Goal: Transaction & Acquisition: Purchase product/service

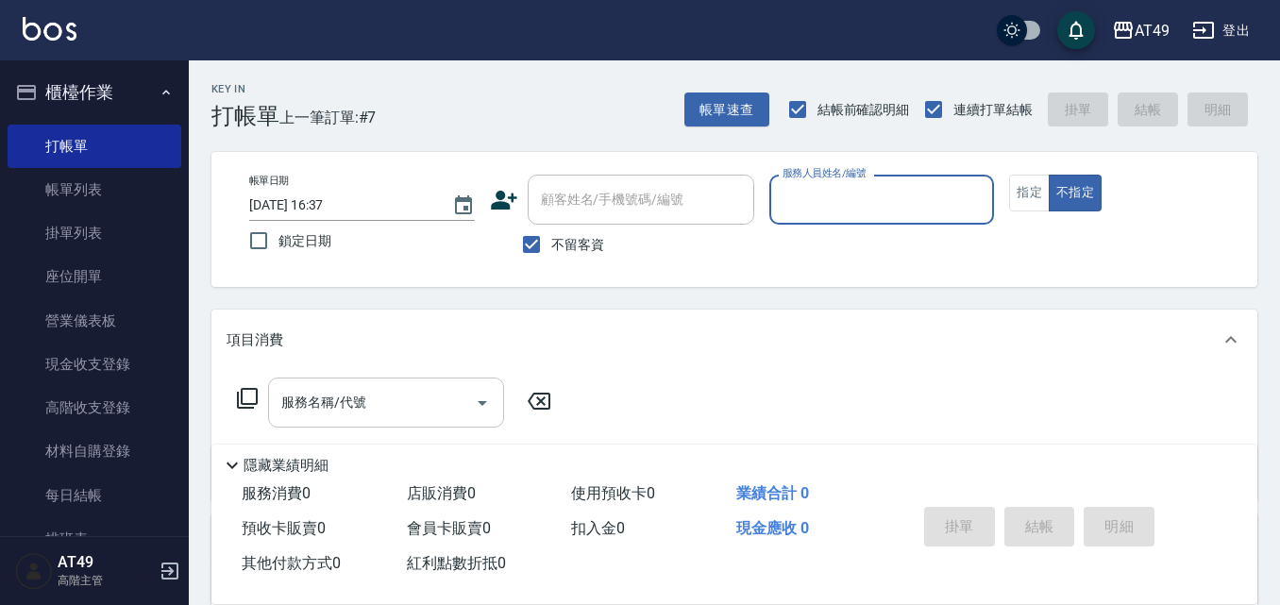
click at [486, 408] on icon "Open" at bounding box center [482, 403] width 23 height 23
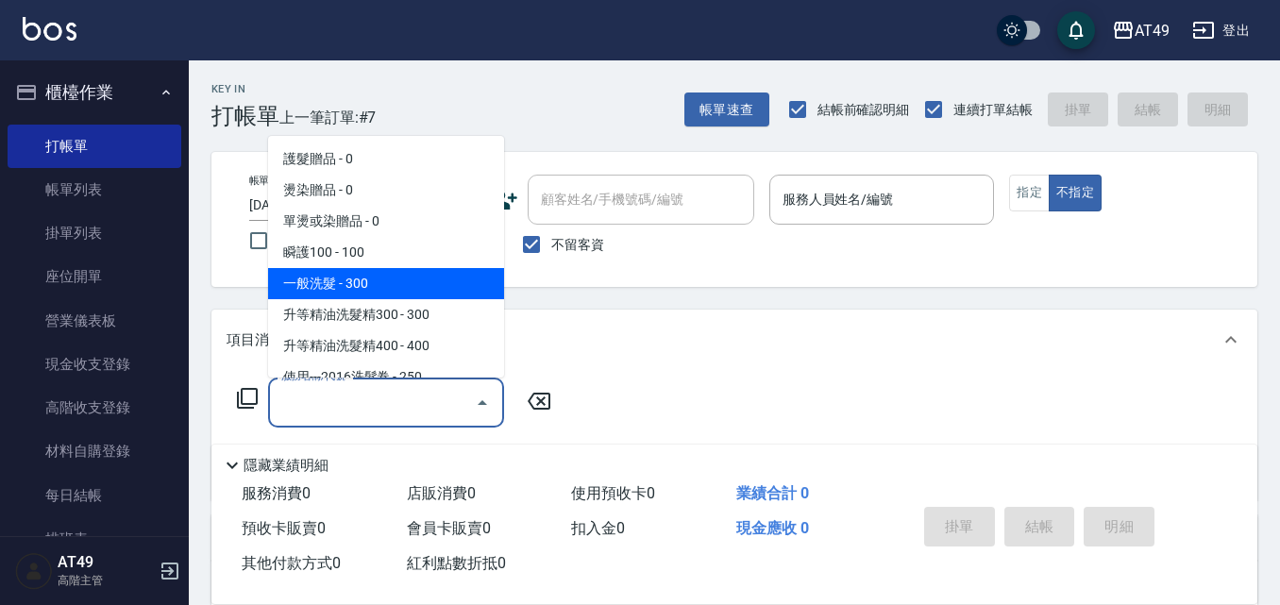
click at [335, 288] on span "一般洗髮 - 300" at bounding box center [386, 283] width 236 height 31
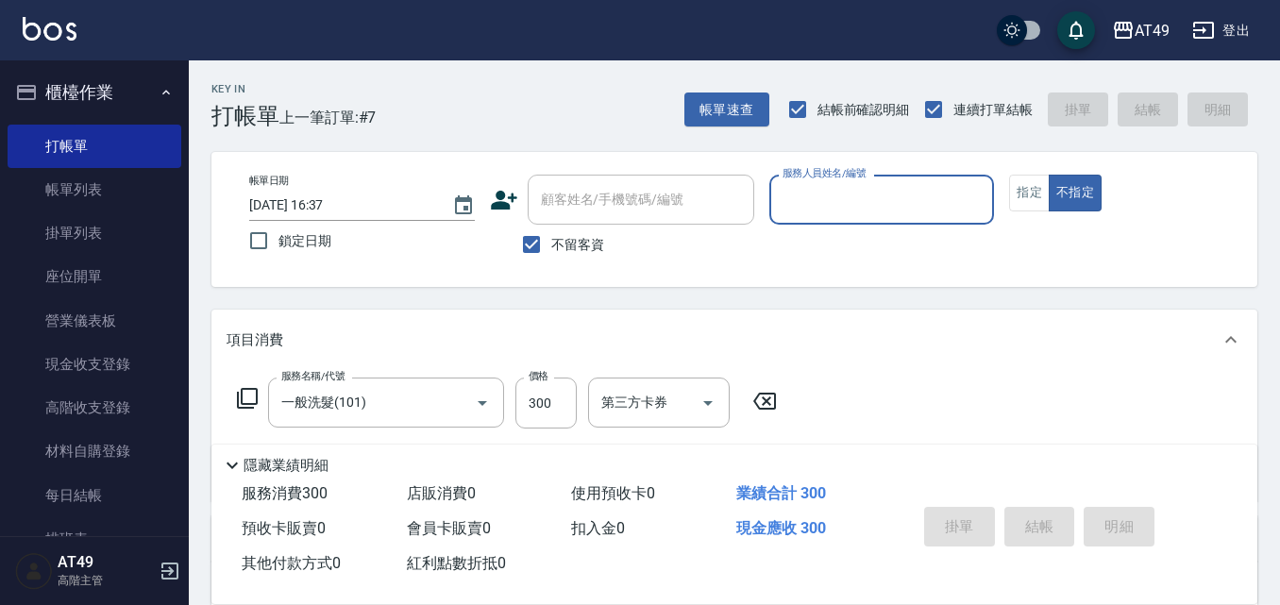
type input "一般洗髮(101)"
click at [842, 192] on input "服務人員姓名/編號" at bounding box center [882, 199] width 209 height 33
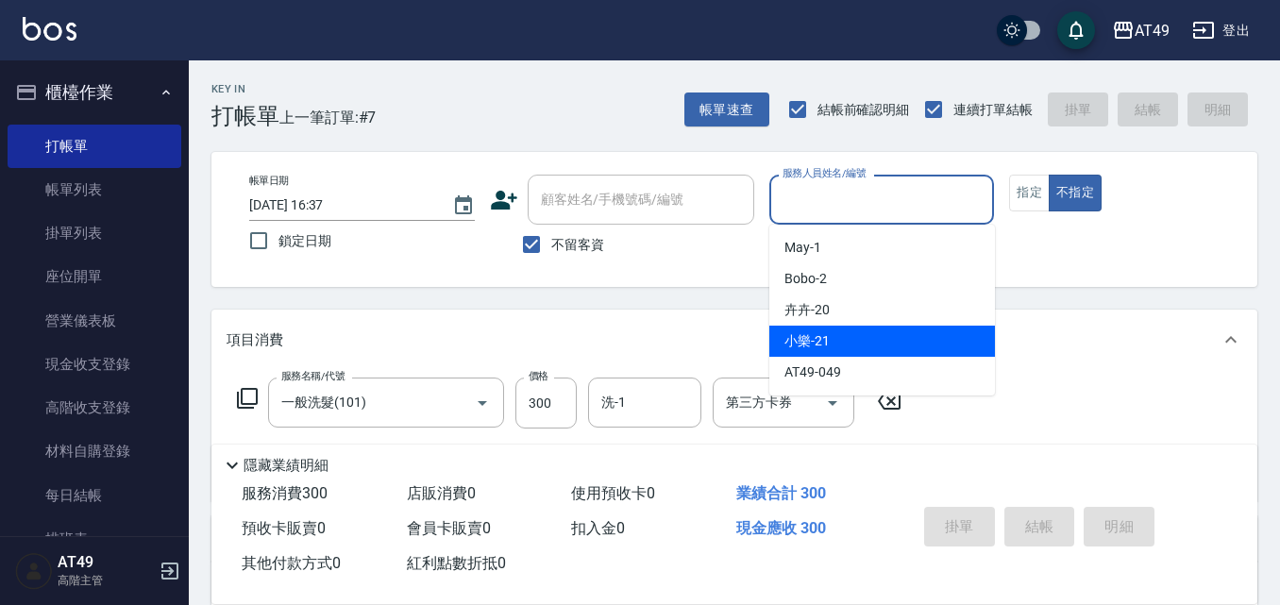
click at [794, 336] on span "小樂 -21" at bounding box center [806, 341] width 45 height 20
type input "小樂-21"
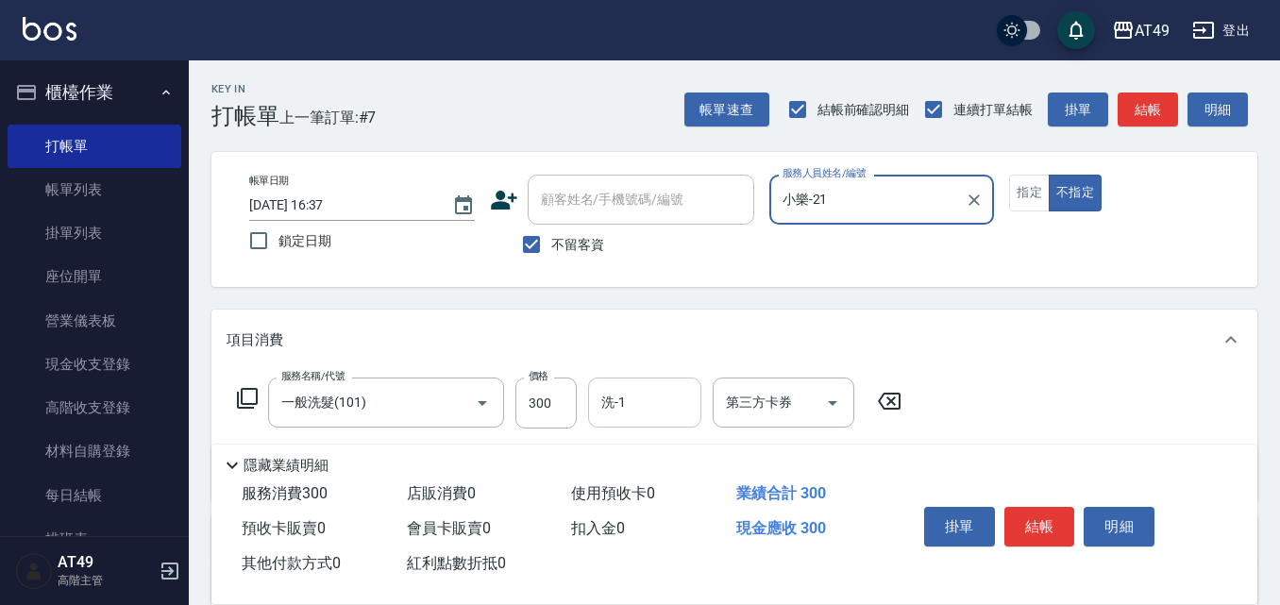
click at [679, 391] on input "洗-1" at bounding box center [644, 402] width 96 height 33
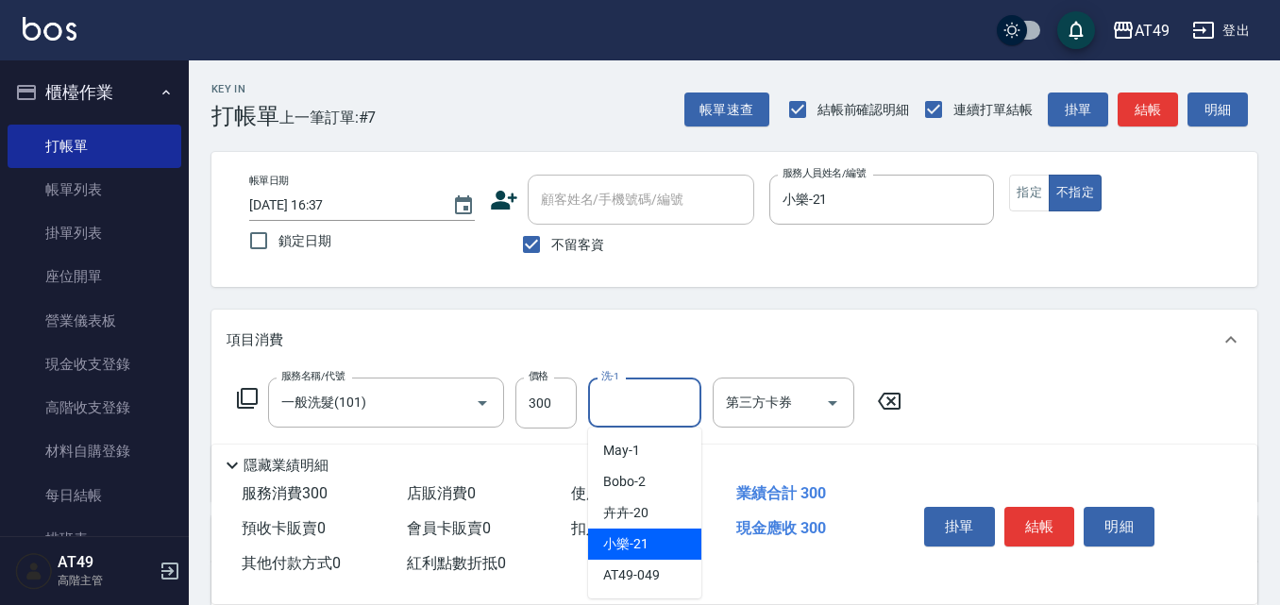
click at [642, 544] on span "小樂 -21" at bounding box center [625, 544] width 45 height 20
type input "小樂-21"
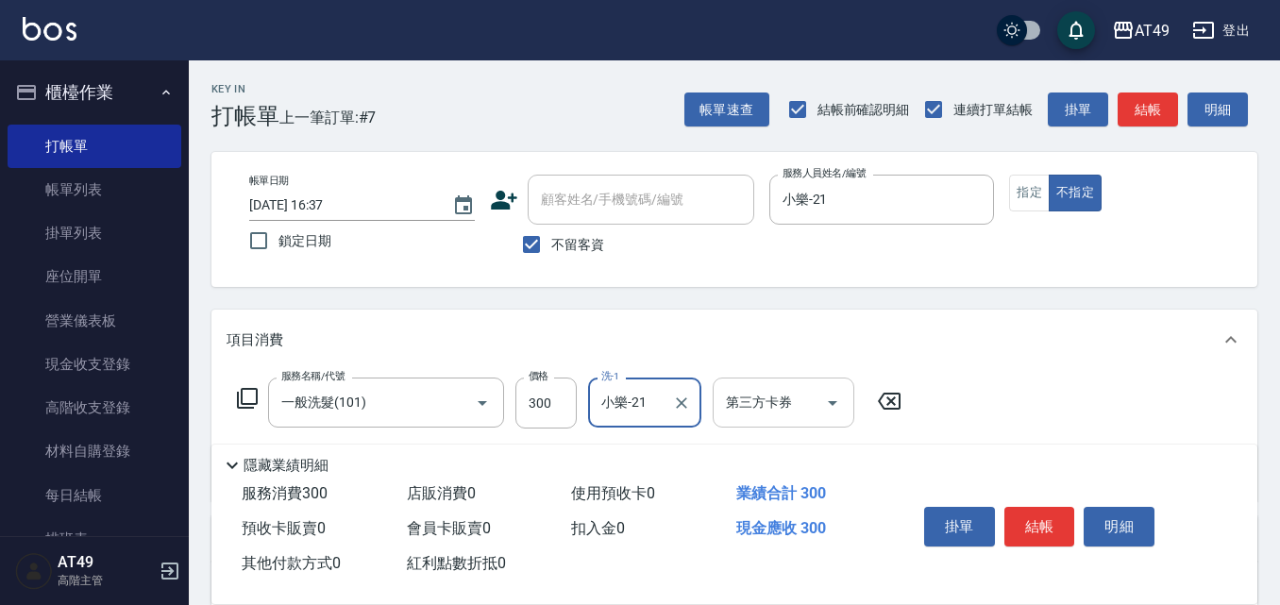
click at [834, 404] on icon "Open" at bounding box center [832, 403] width 23 height 23
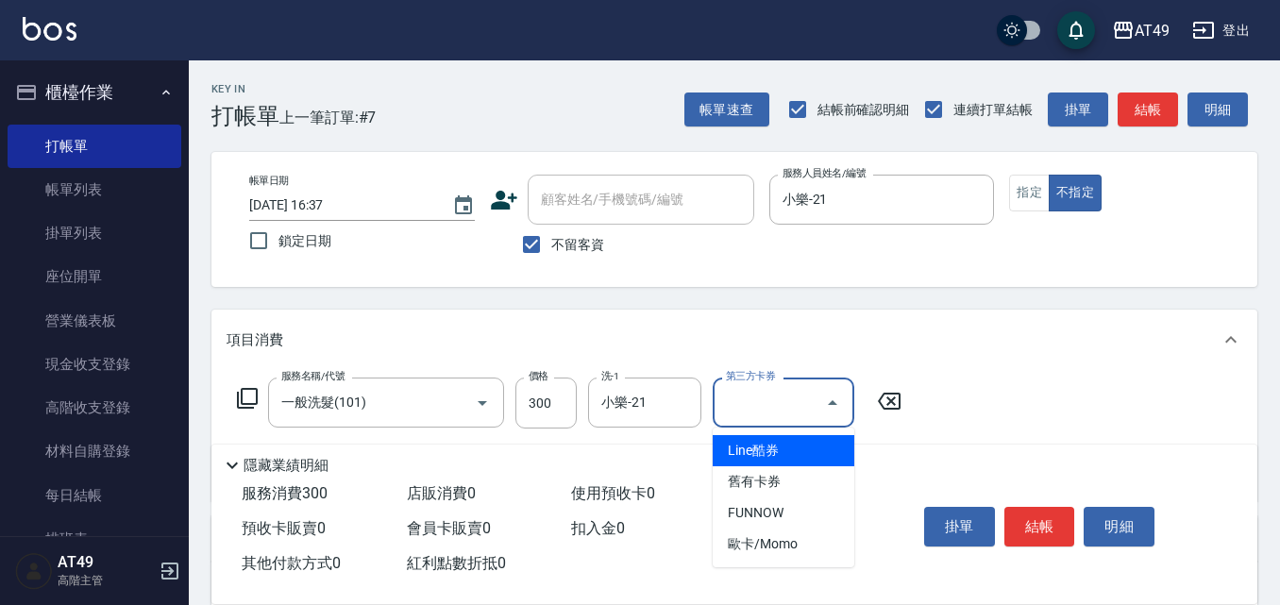
click at [838, 401] on icon "Close" at bounding box center [832, 403] width 23 height 23
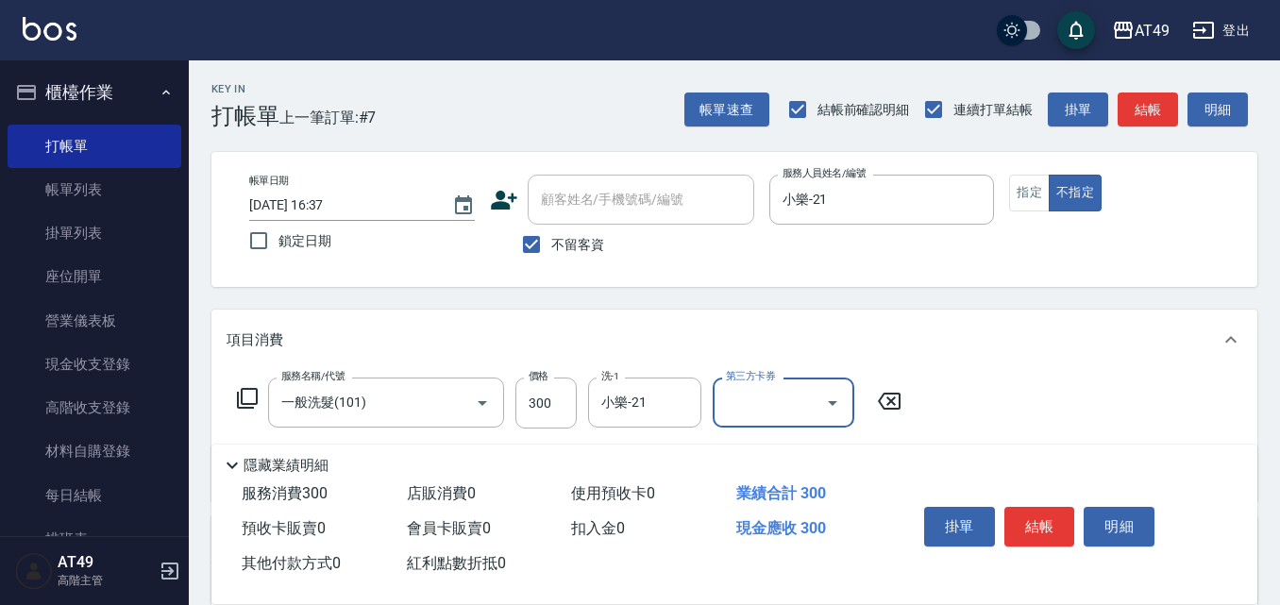
click at [1078, 401] on div "服務名稱/代號 一般洗髮(101) 服務名稱/代號 價格 300 價格 洗-1 小樂-21 洗-1 第三方卡券 第三方卡券" at bounding box center [734, 435] width 1046 height 131
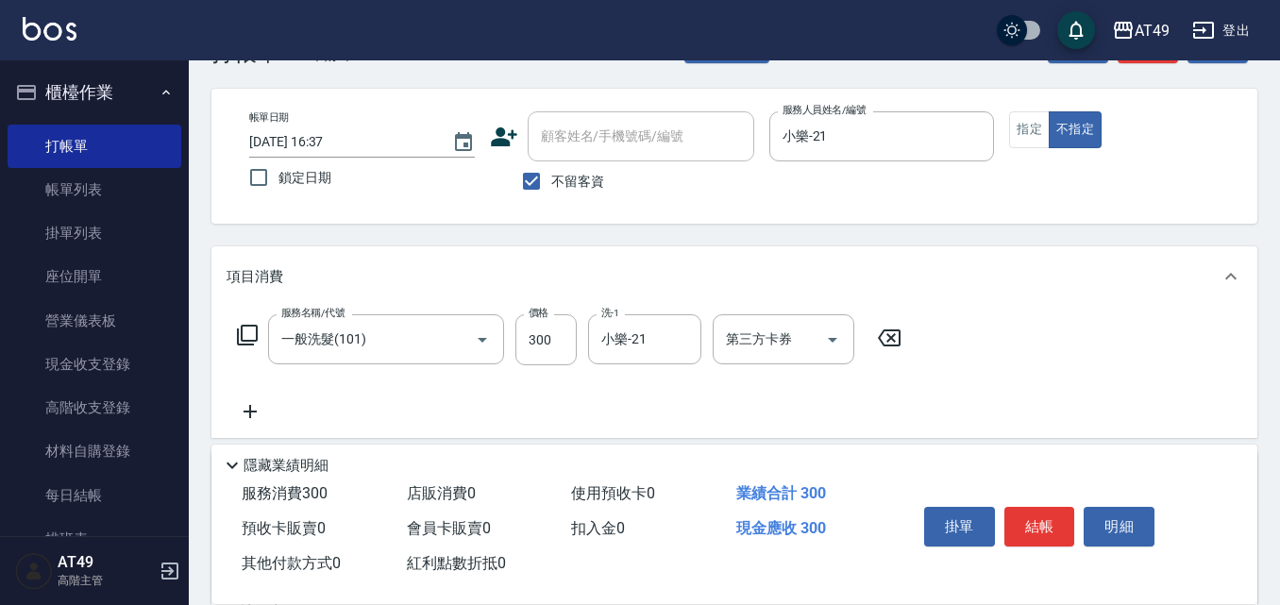
scroll to position [94, 0]
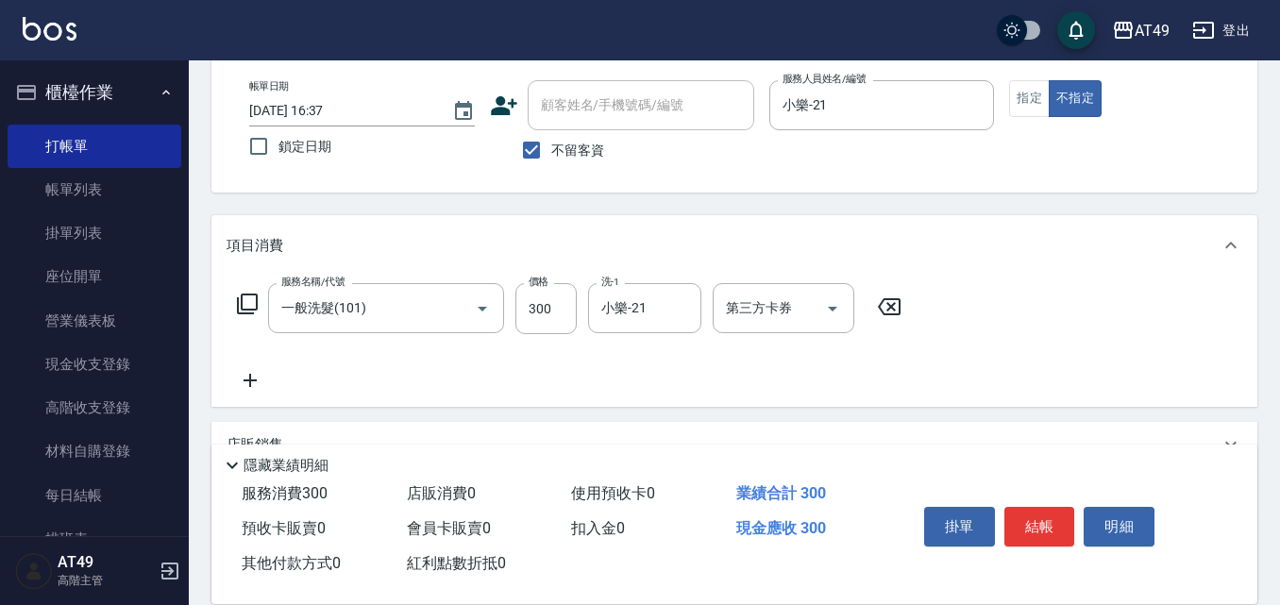
click at [248, 377] on icon at bounding box center [249, 380] width 47 height 23
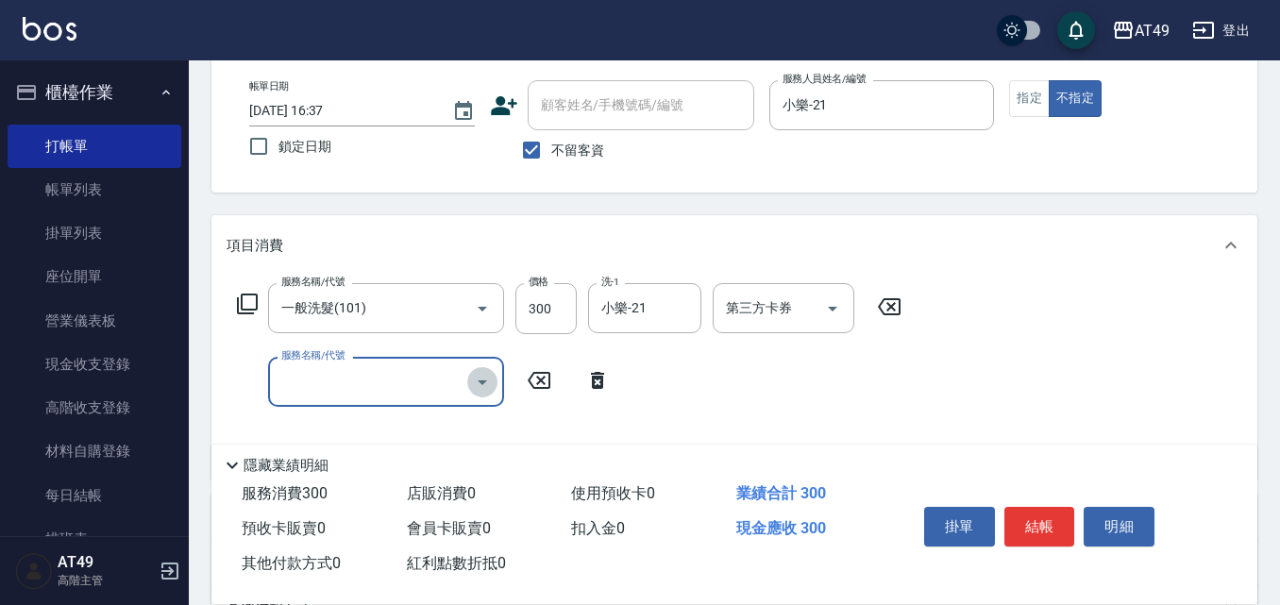
click at [482, 384] on icon "Open" at bounding box center [482, 382] width 9 height 5
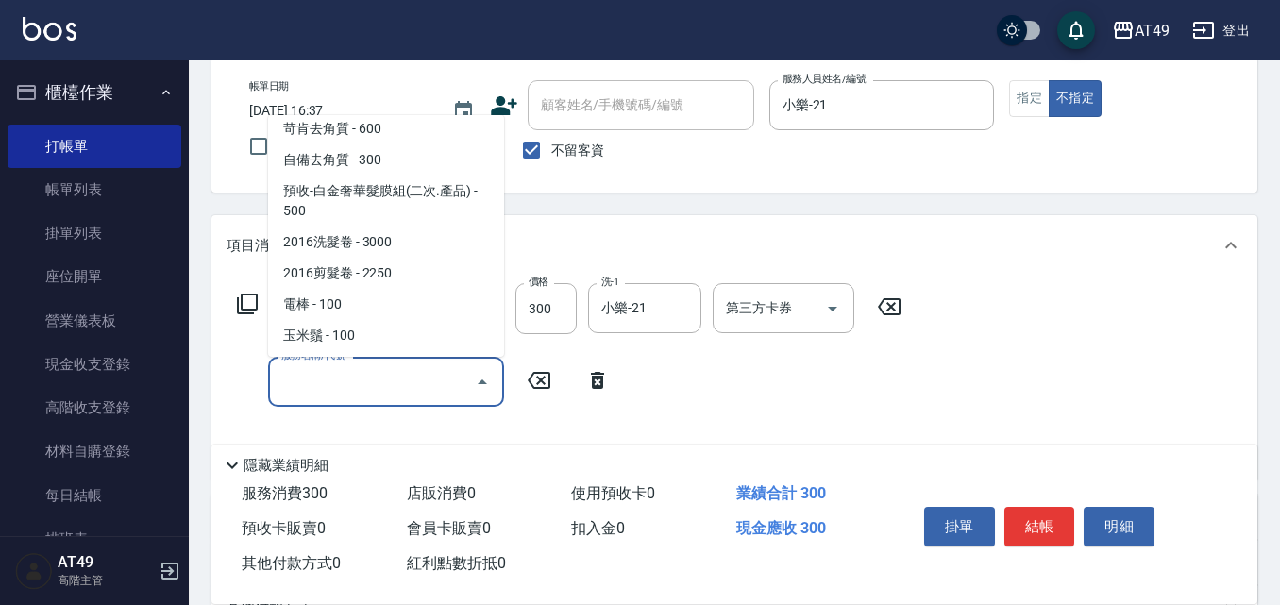
scroll to position [1319, 0]
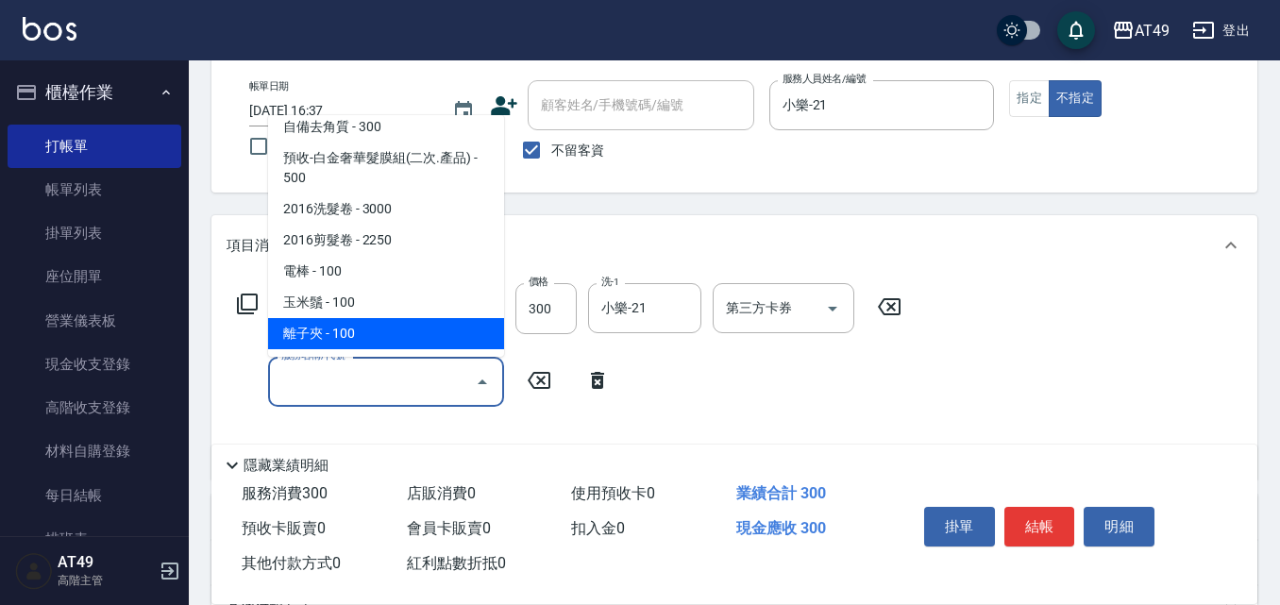
click at [320, 338] on span "離子夾 - 100" at bounding box center [386, 333] width 236 height 31
type input "離子夾(1303)"
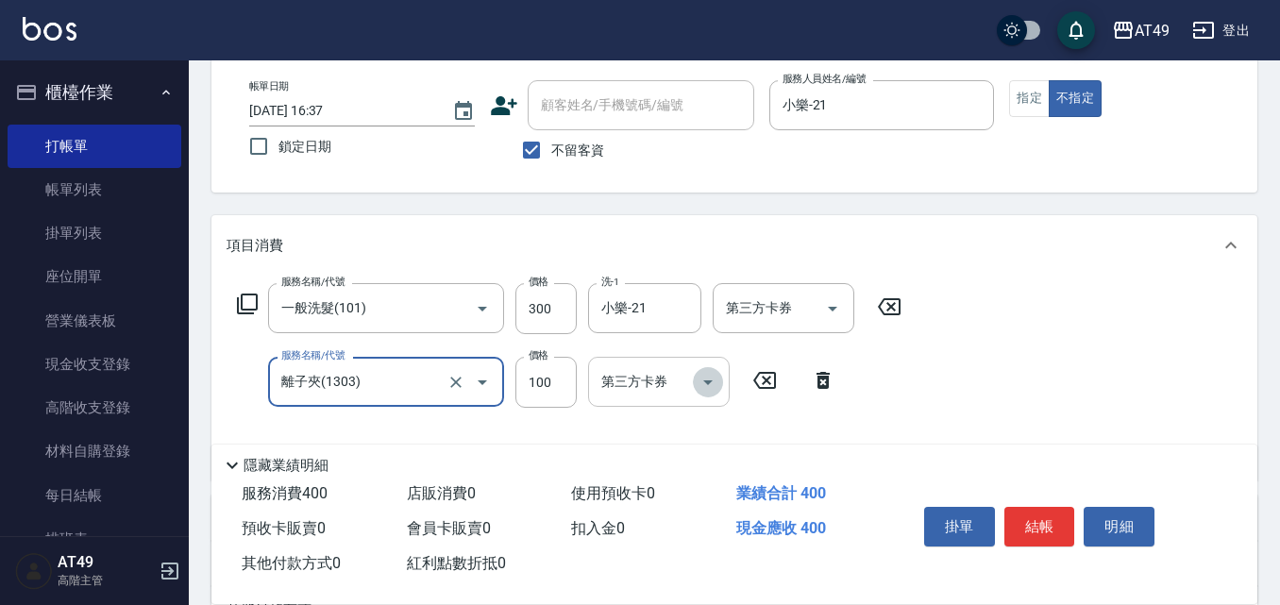
click at [708, 381] on icon "Open" at bounding box center [707, 382] width 9 height 5
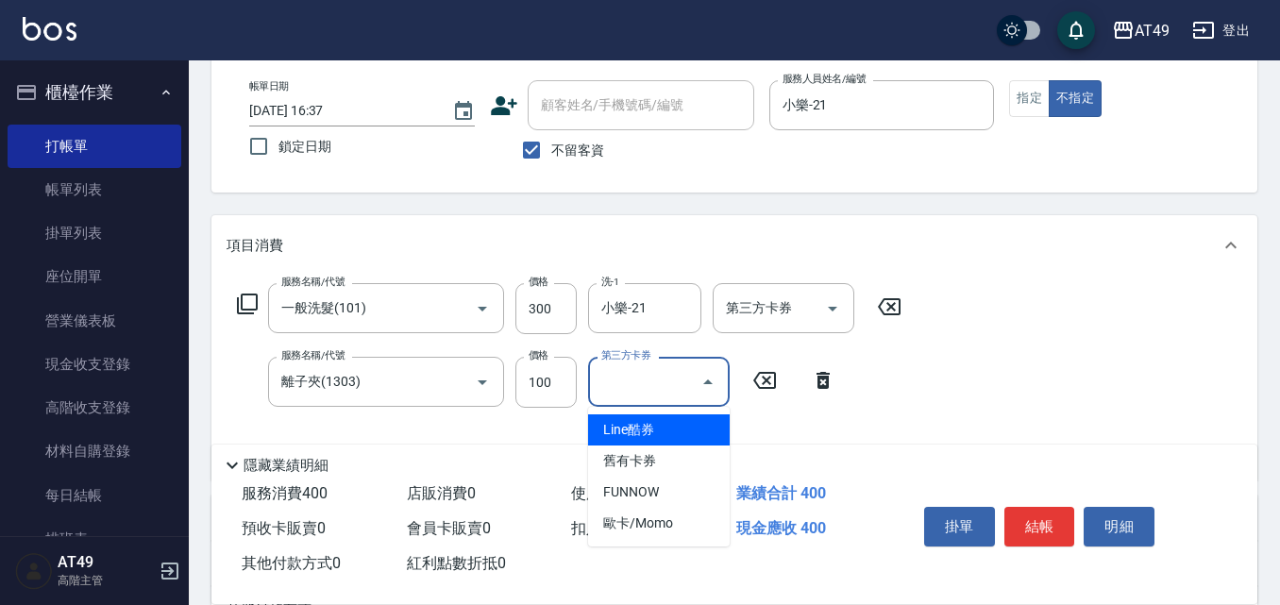
click at [769, 444] on div "隱藏業績明細" at bounding box center [734, 460] width 1046 height 32
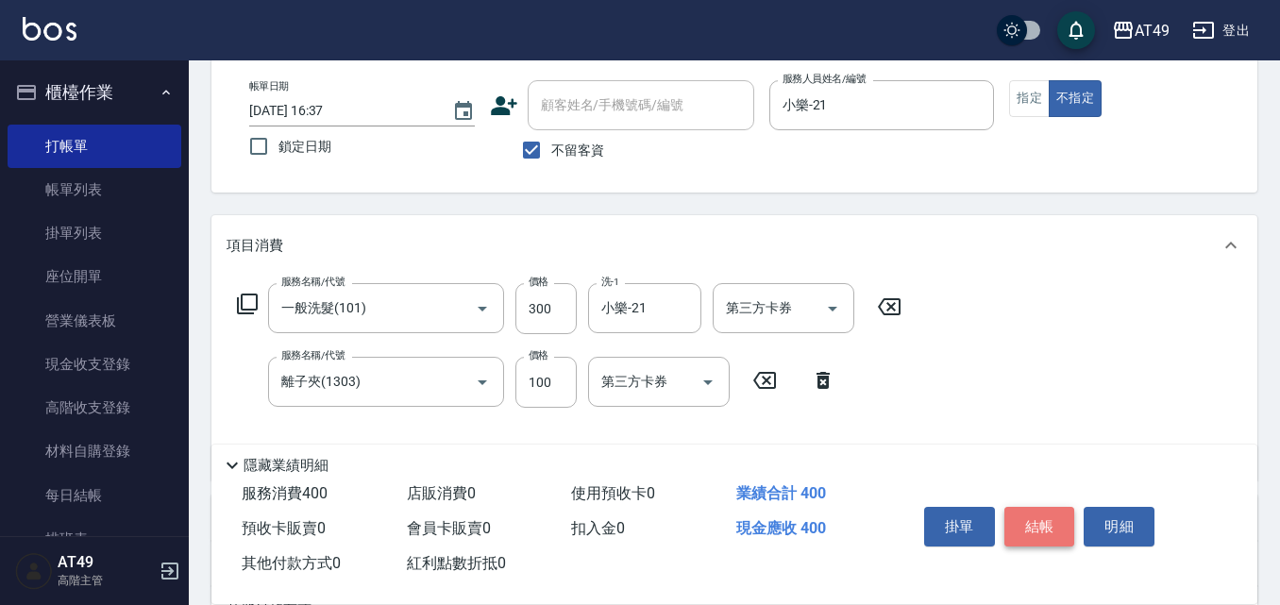
click at [1032, 526] on button "結帳" at bounding box center [1039, 527] width 71 height 40
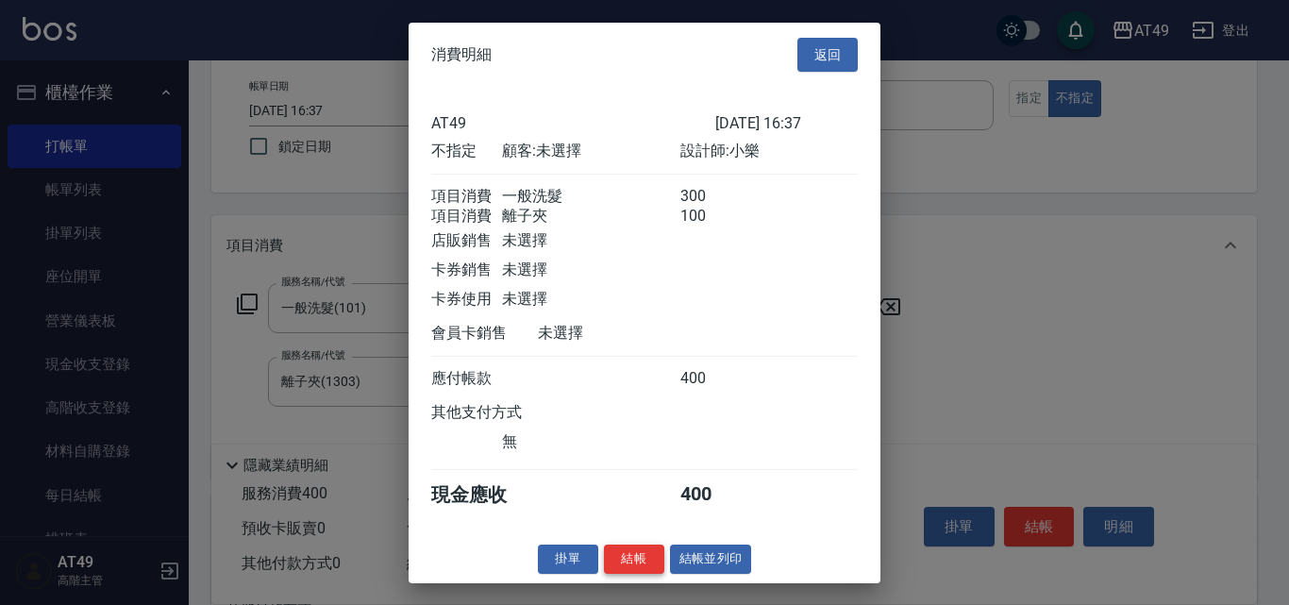
click at [629, 572] on button "結帳" at bounding box center [634, 559] width 60 height 29
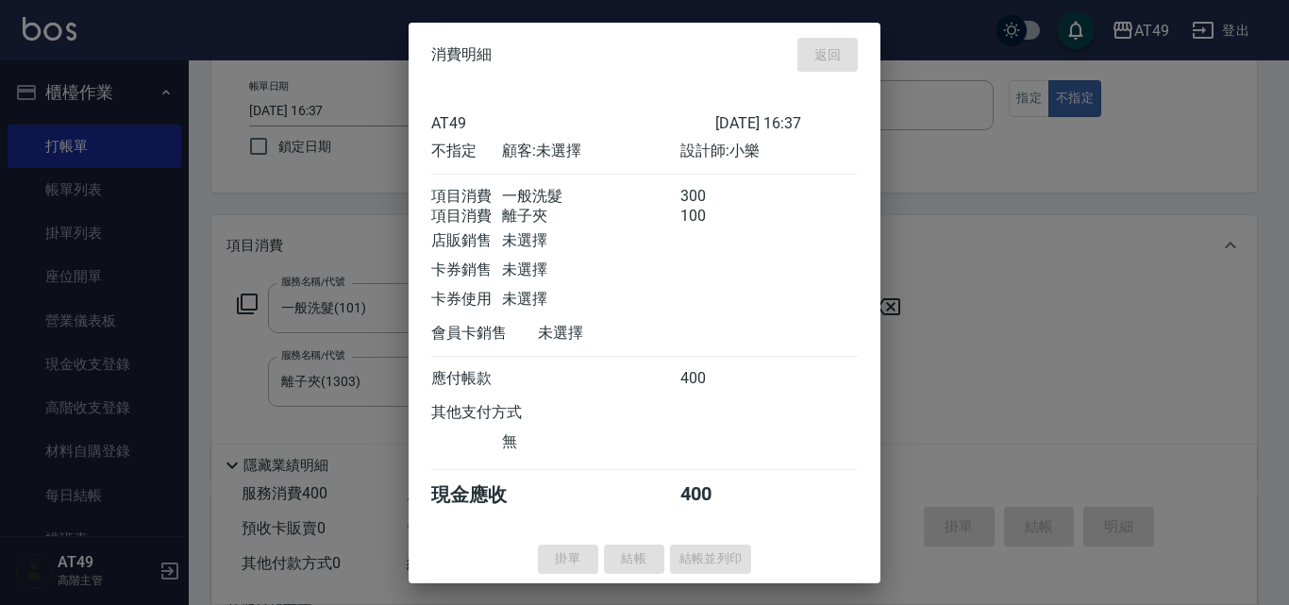
type input "[DATE] 17:46"
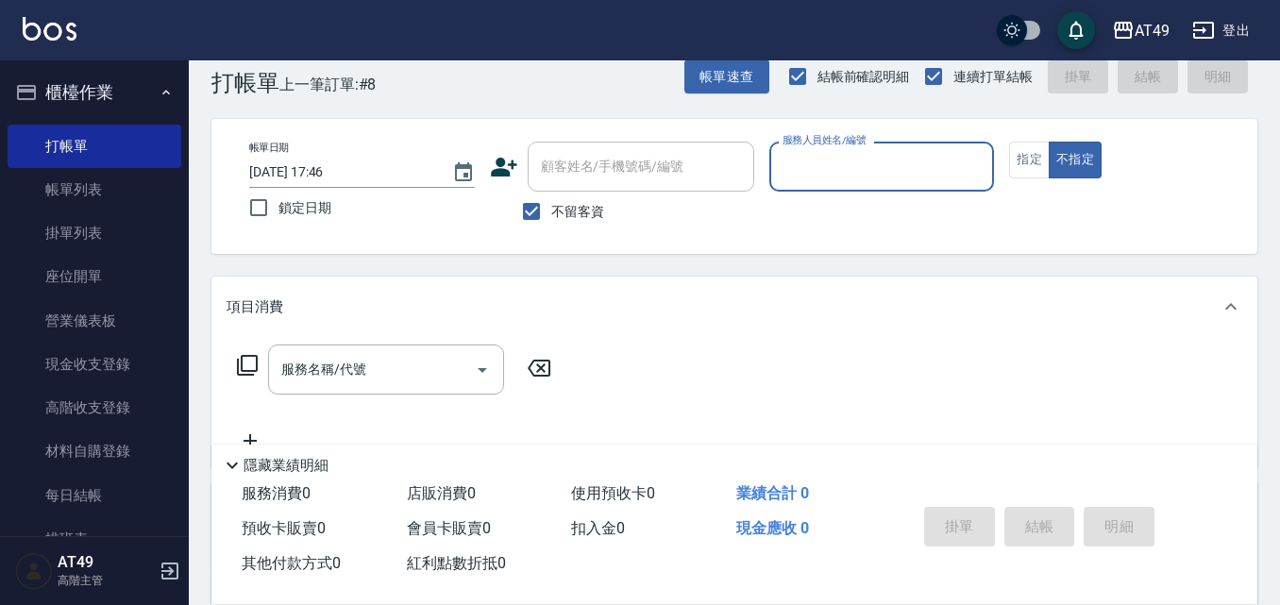
scroll to position [0, 0]
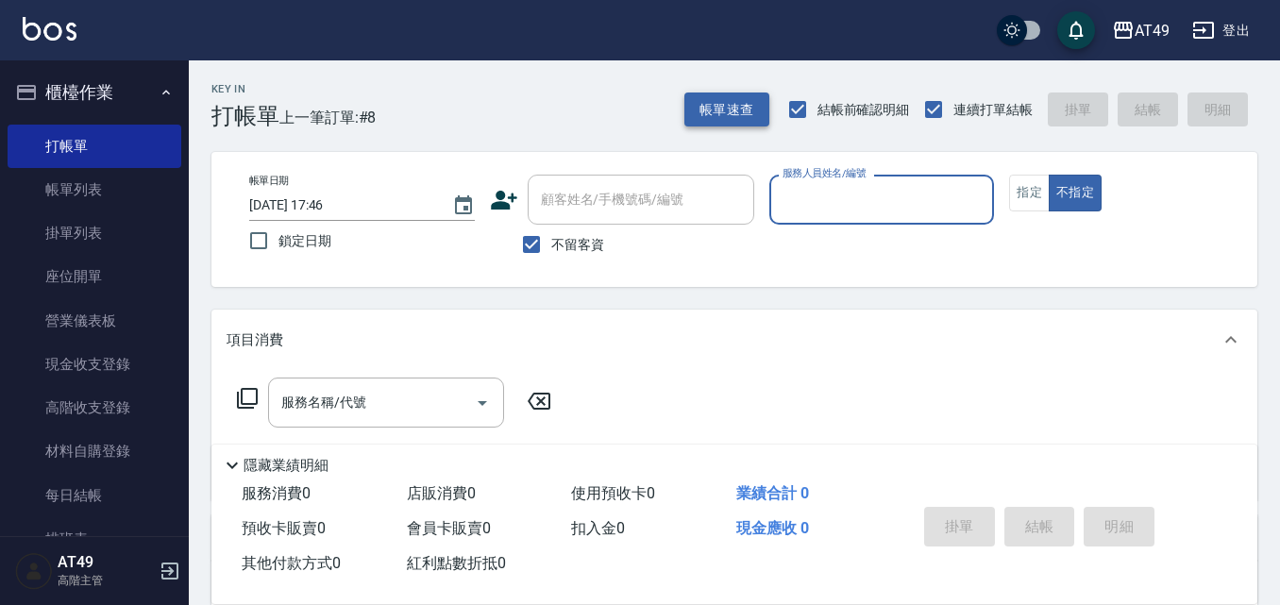
click at [730, 105] on button "帳單速查" at bounding box center [726, 109] width 85 height 35
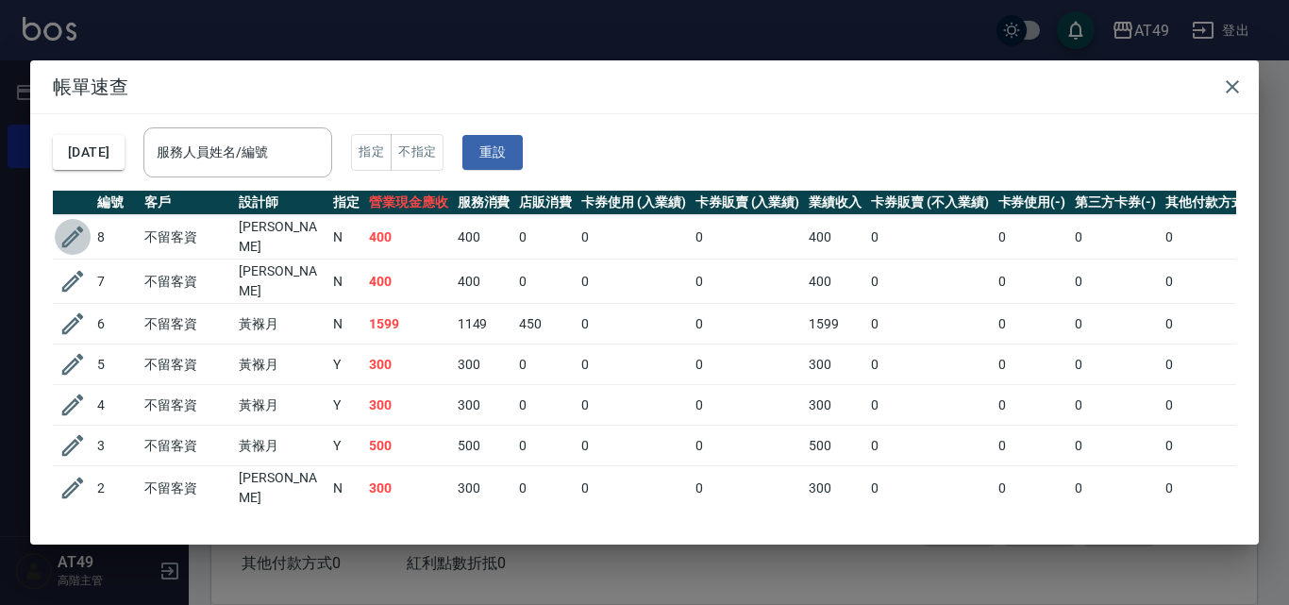
click at [66, 233] on icon "button" at bounding box center [73, 237] width 28 height 28
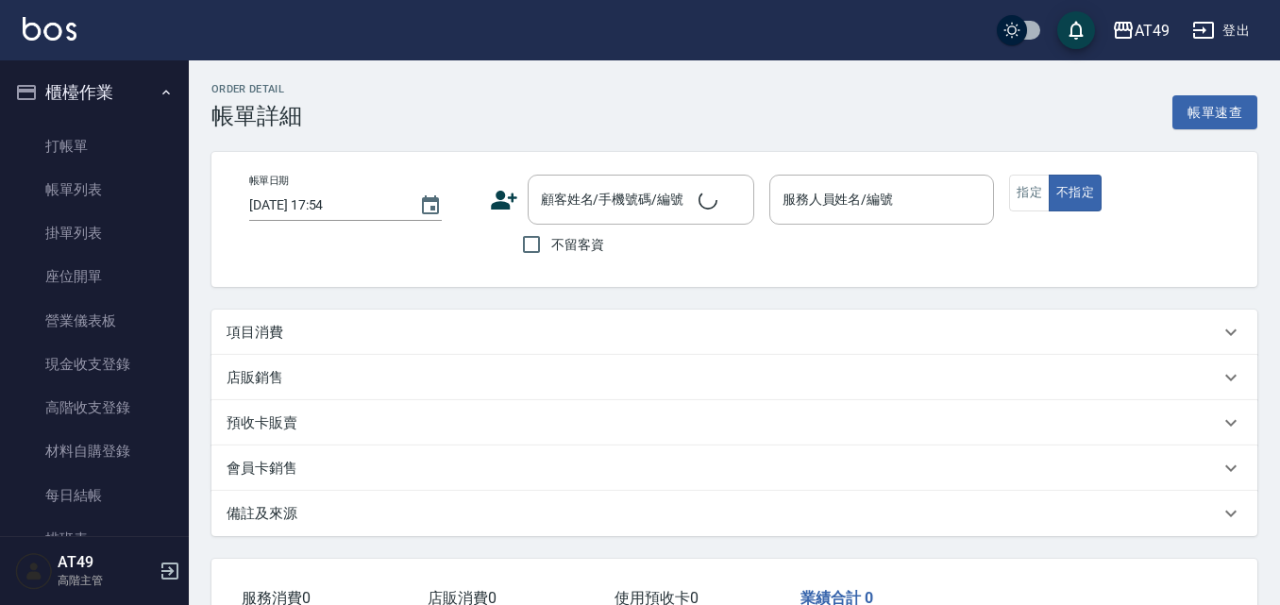
type input "[DATE] 16:37"
checkbox input "true"
type input "小樂-21"
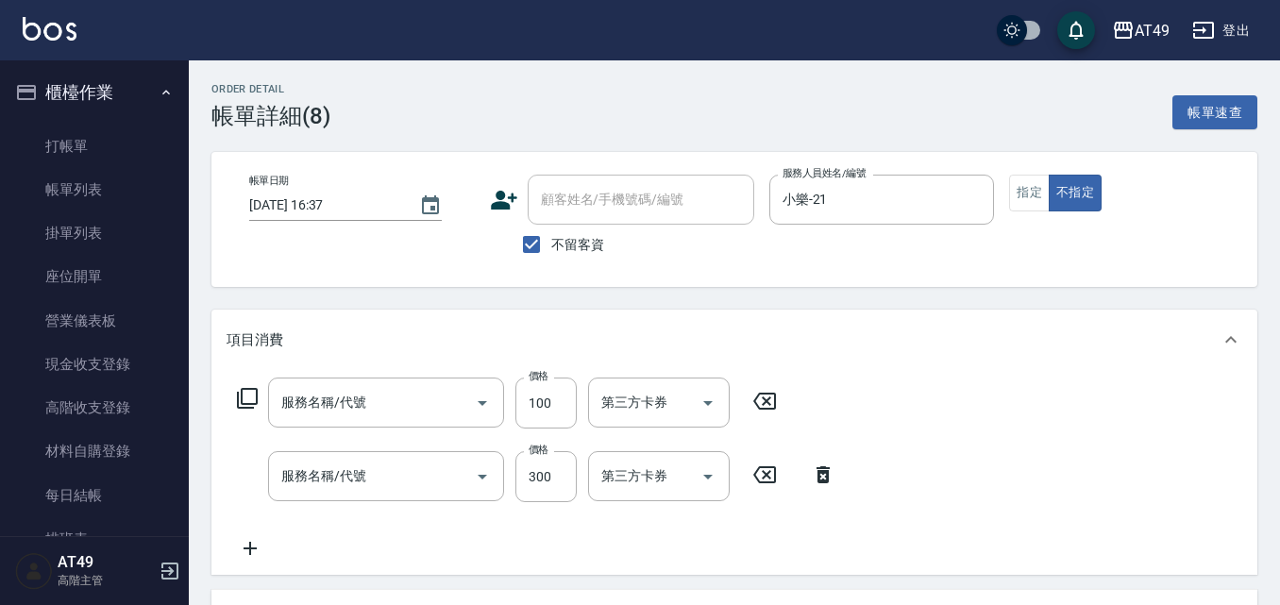
type input "離子夾(1303)"
type input "一般洗髮(101)"
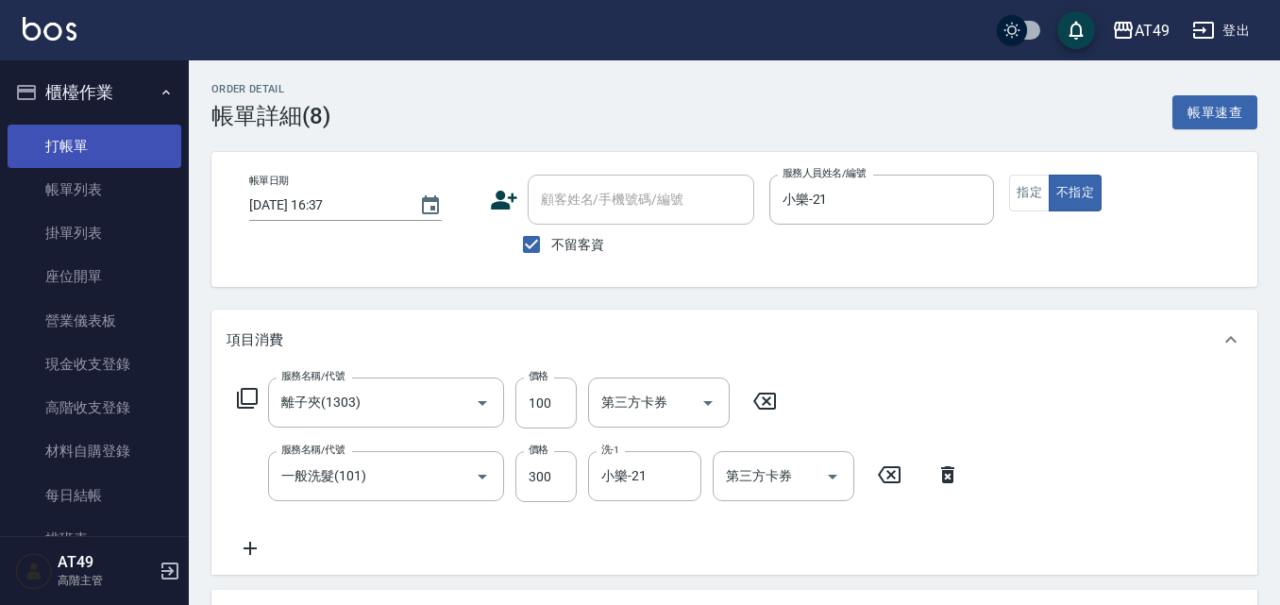
click at [85, 143] on link "打帳單" at bounding box center [95, 146] width 174 height 43
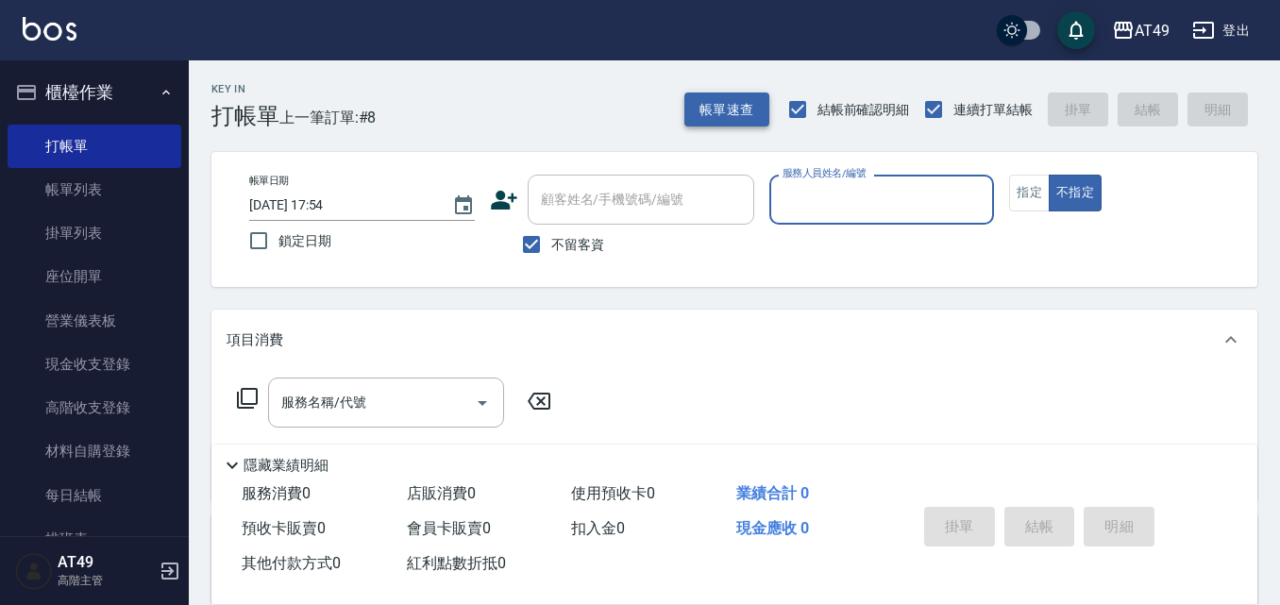
click at [763, 115] on button "帳單速查" at bounding box center [726, 109] width 85 height 35
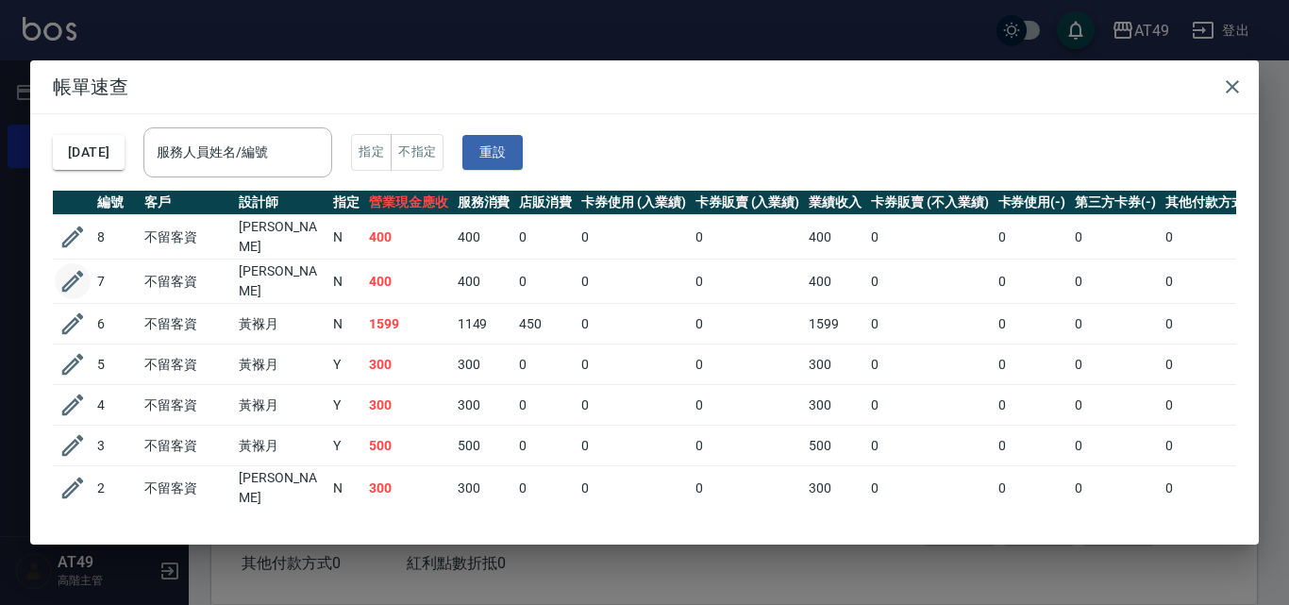
click at [76, 273] on icon "button" at bounding box center [73, 282] width 22 height 22
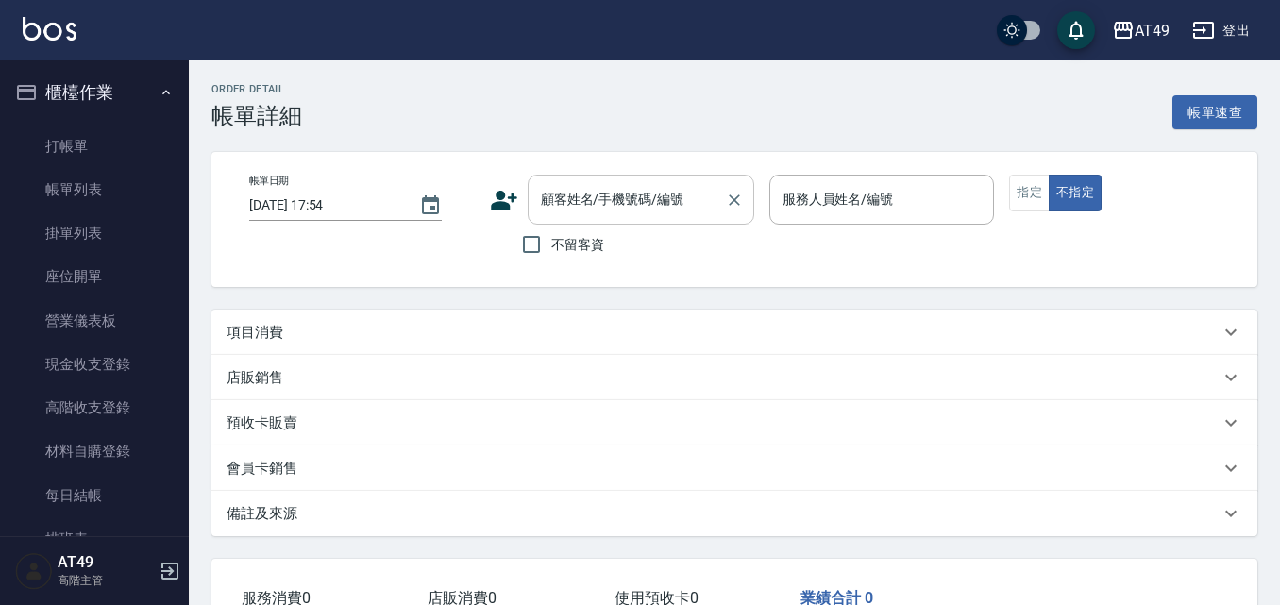
type input "[DATE] 16:35"
checkbox input "true"
type input "小樂-21"
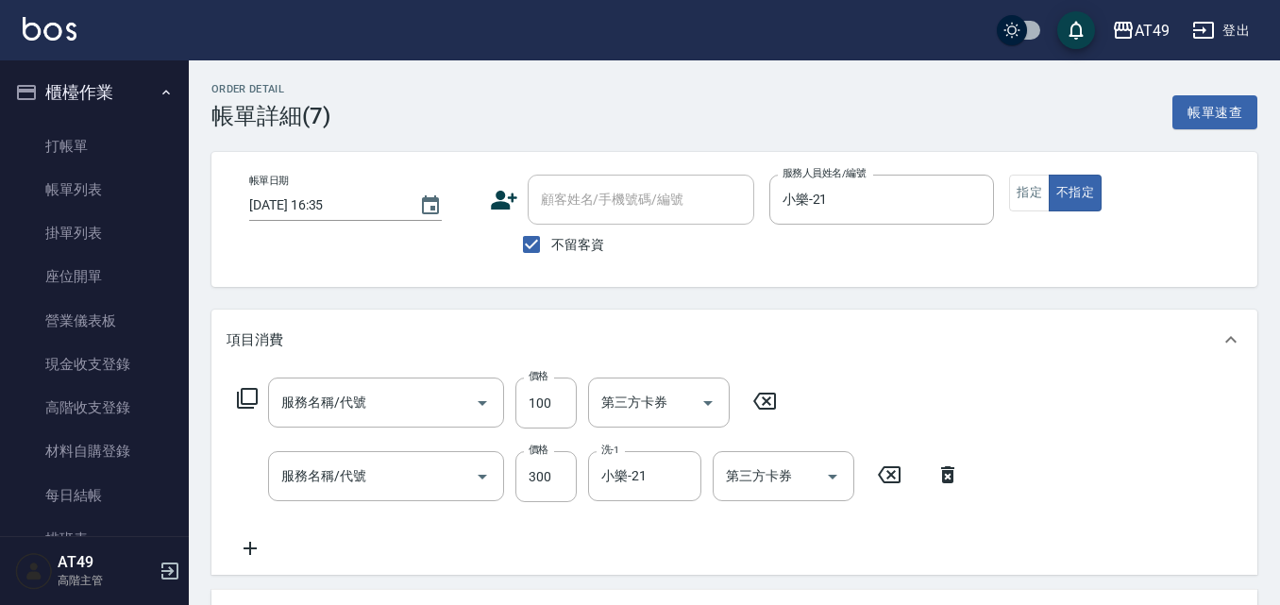
type input "離子夾(1303)"
type input "一般洗髮(101)"
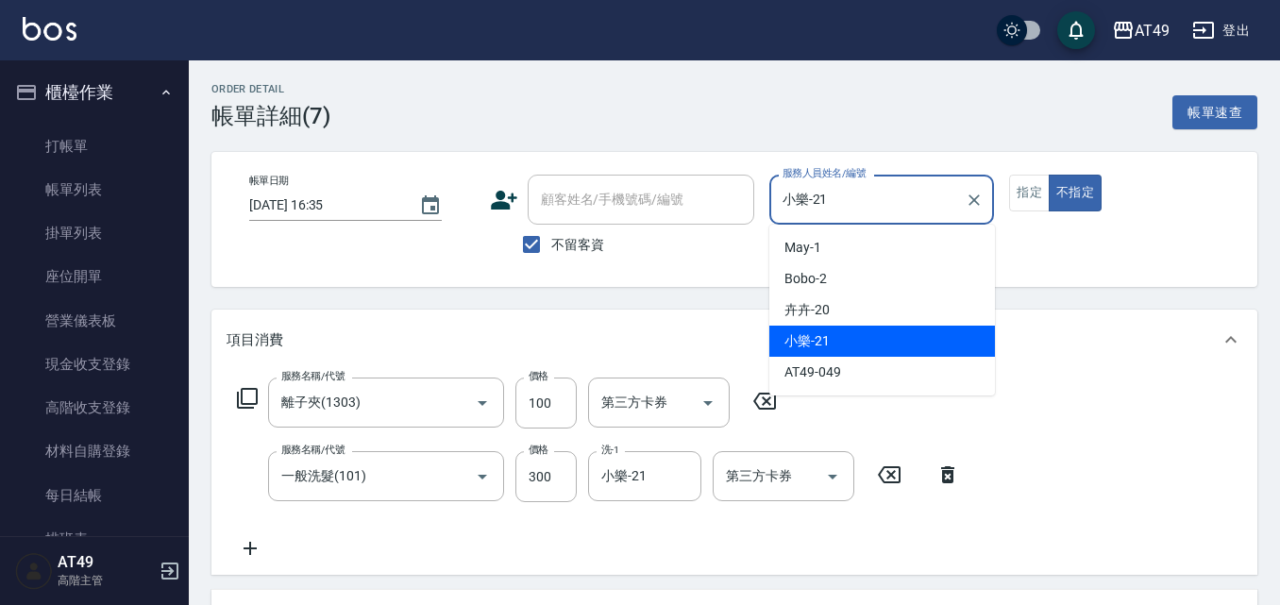
click at [864, 193] on input "小樂-21" at bounding box center [868, 199] width 180 height 33
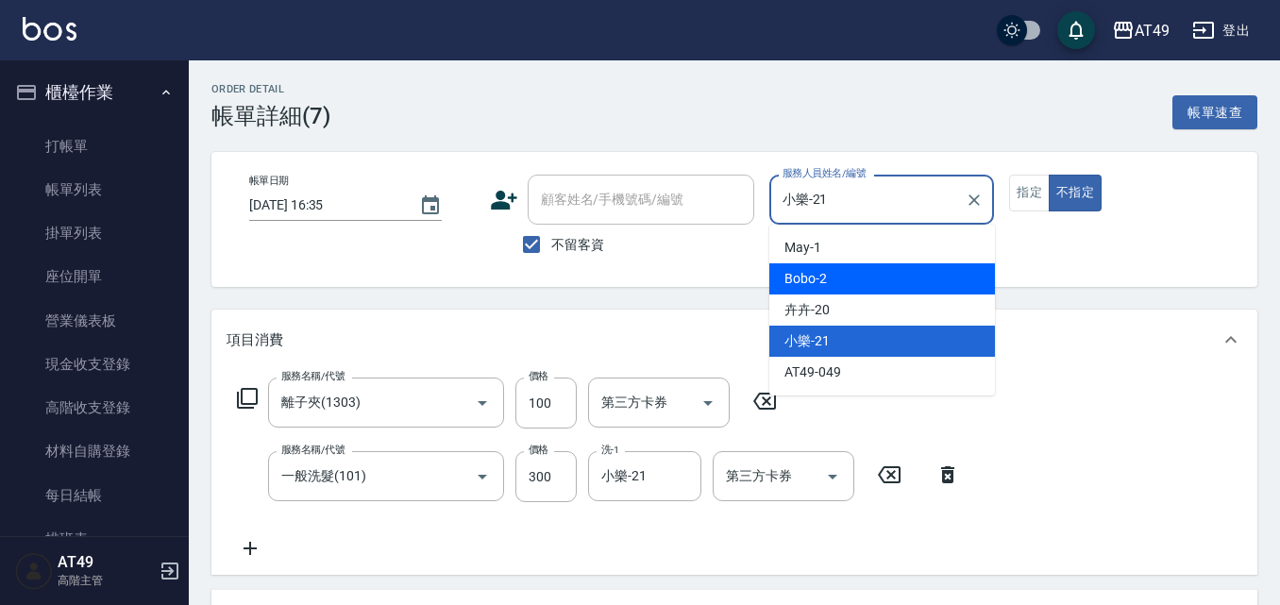
click at [833, 279] on div "Bobo -2" at bounding box center [882, 278] width 226 height 31
type input "Bobo-2"
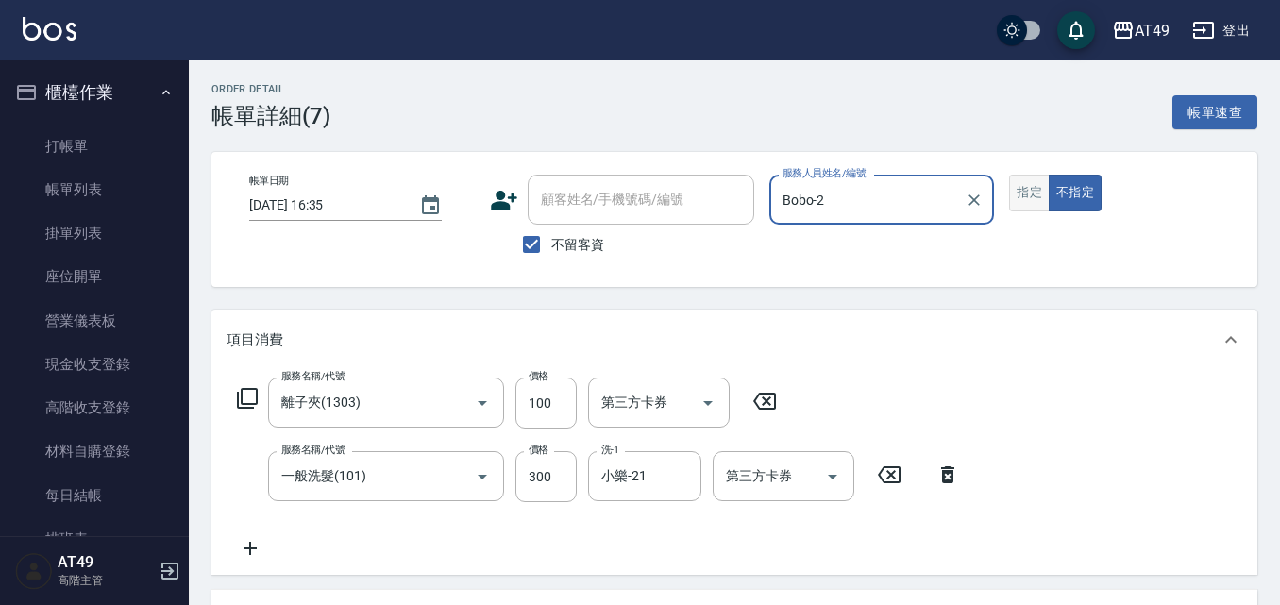
click at [1044, 180] on button "指定" at bounding box center [1029, 193] width 41 height 37
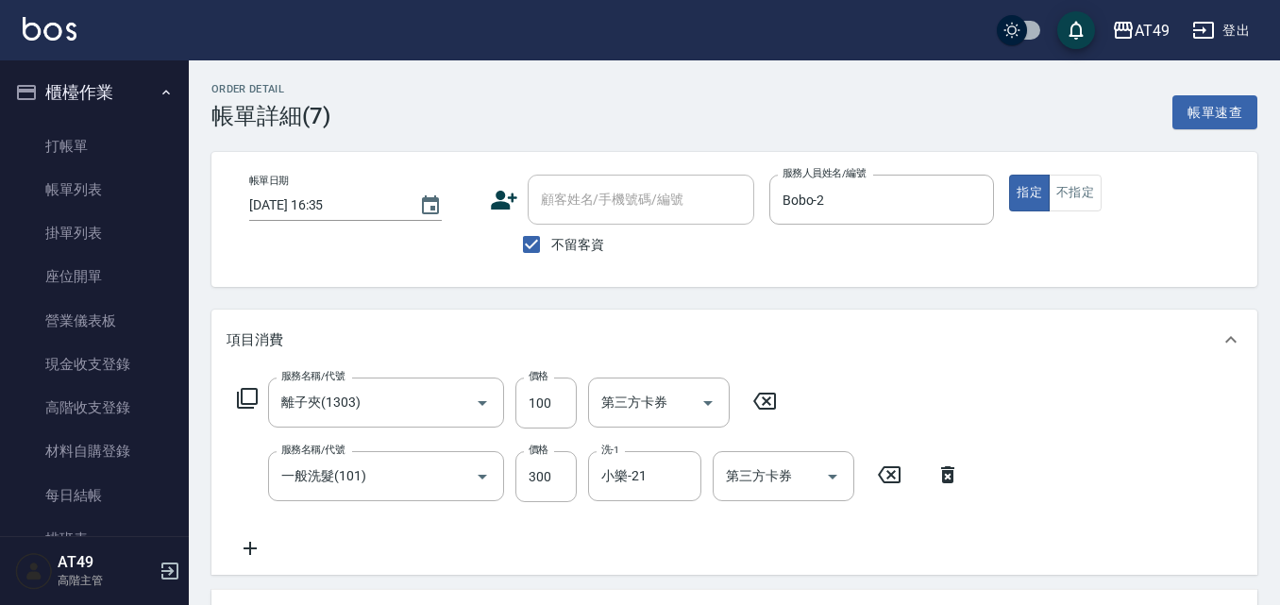
click at [767, 392] on icon at bounding box center [764, 401] width 47 height 23
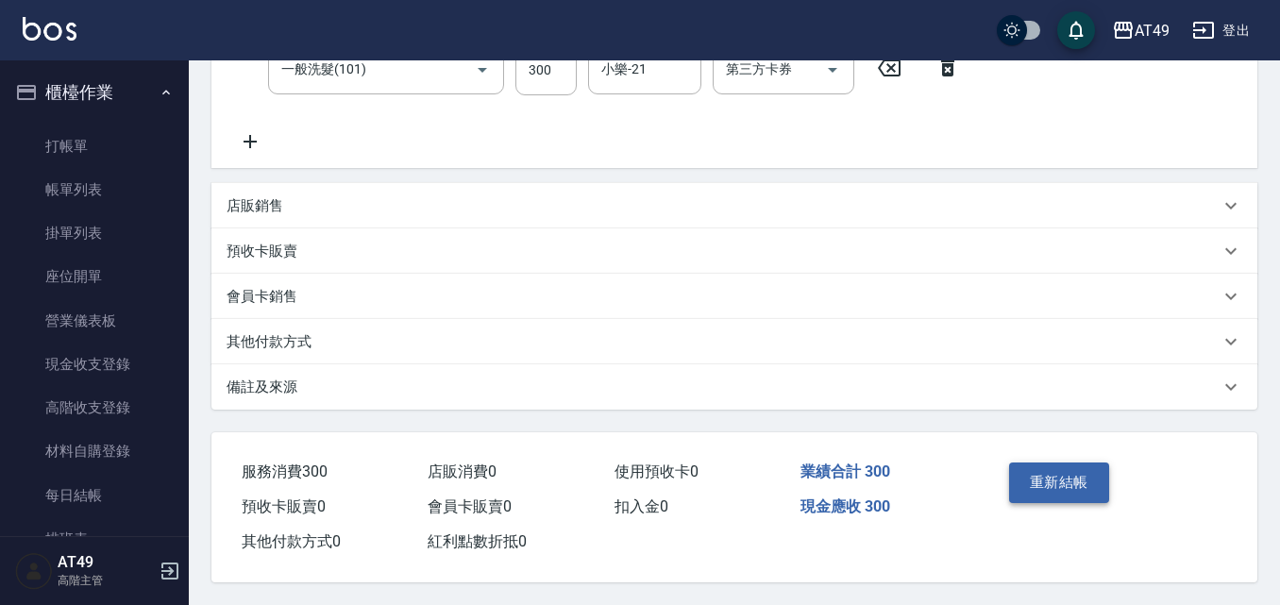
scroll to position [414, 0]
click at [1056, 472] on button "重新結帳" at bounding box center [1059, 482] width 100 height 40
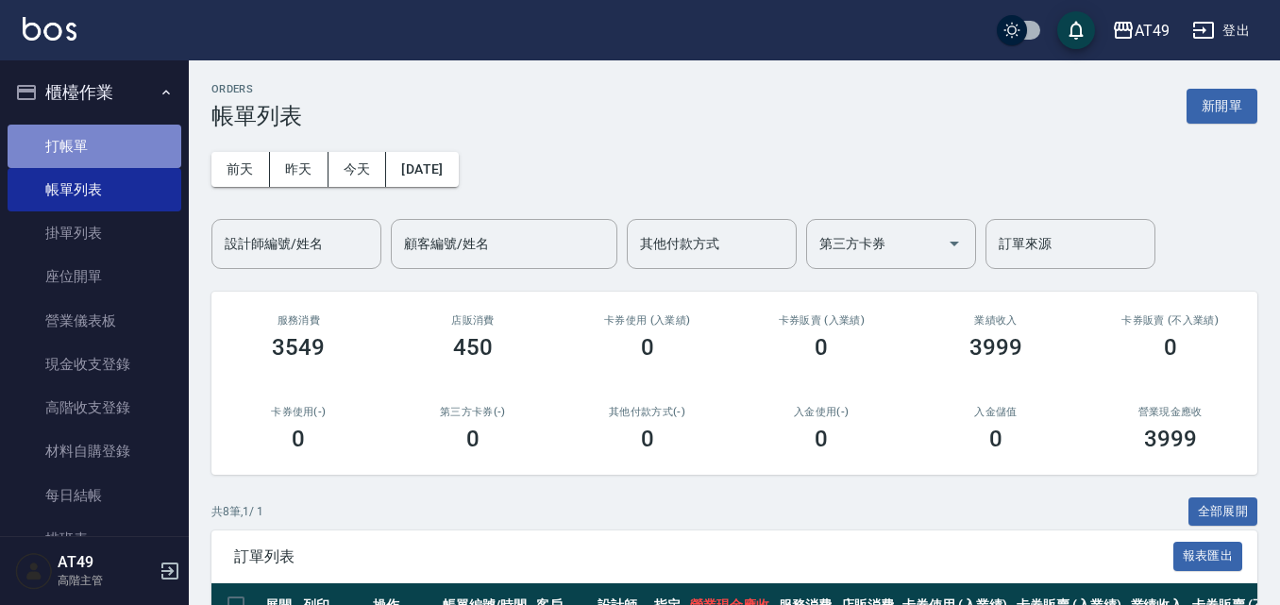
click at [124, 146] on link "打帳單" at bounding box center [95, 146] width 174 height 43
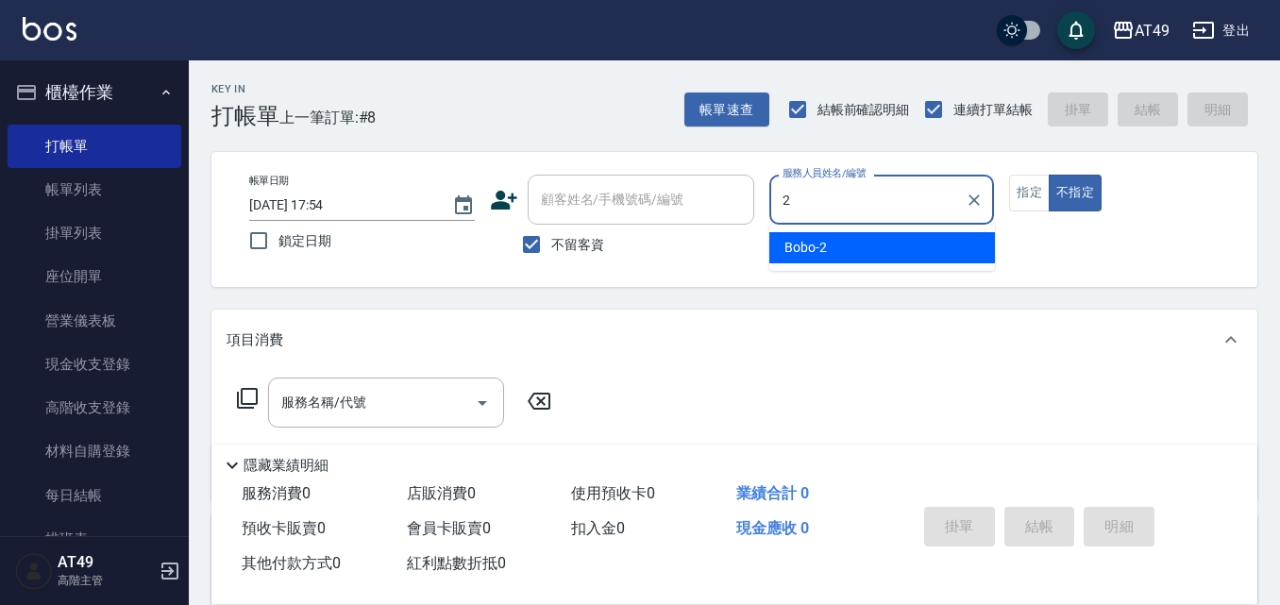
type input "Bobo-2"
type button "false"
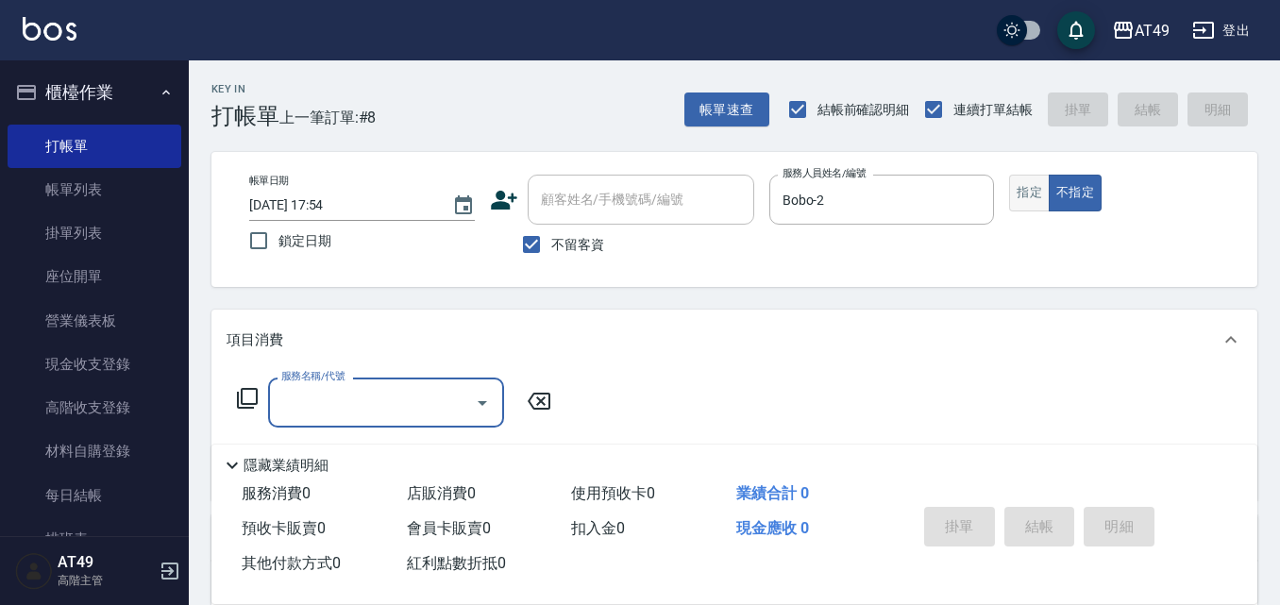
click at [1035, 184] on button "指定" at bounding box center [1029, 193] width 41 height 37
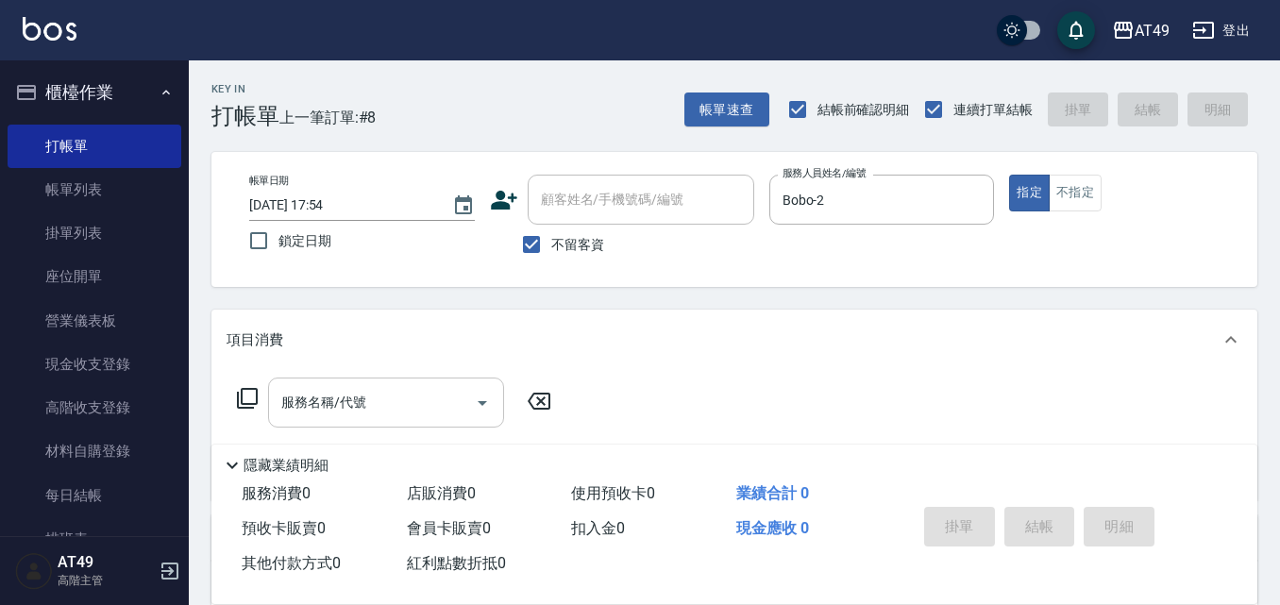
click at [349, 408] on input "服務名稱/代號" at bounding box center [372, 402] width 191 height 33
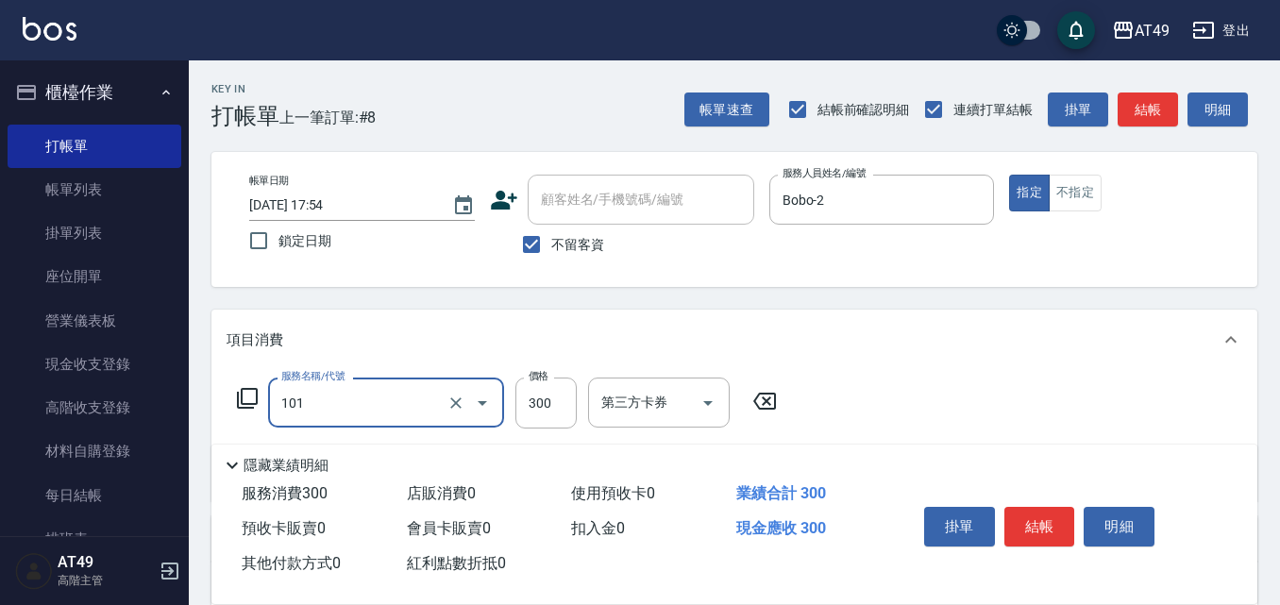
type input "一般洗髮(101)"
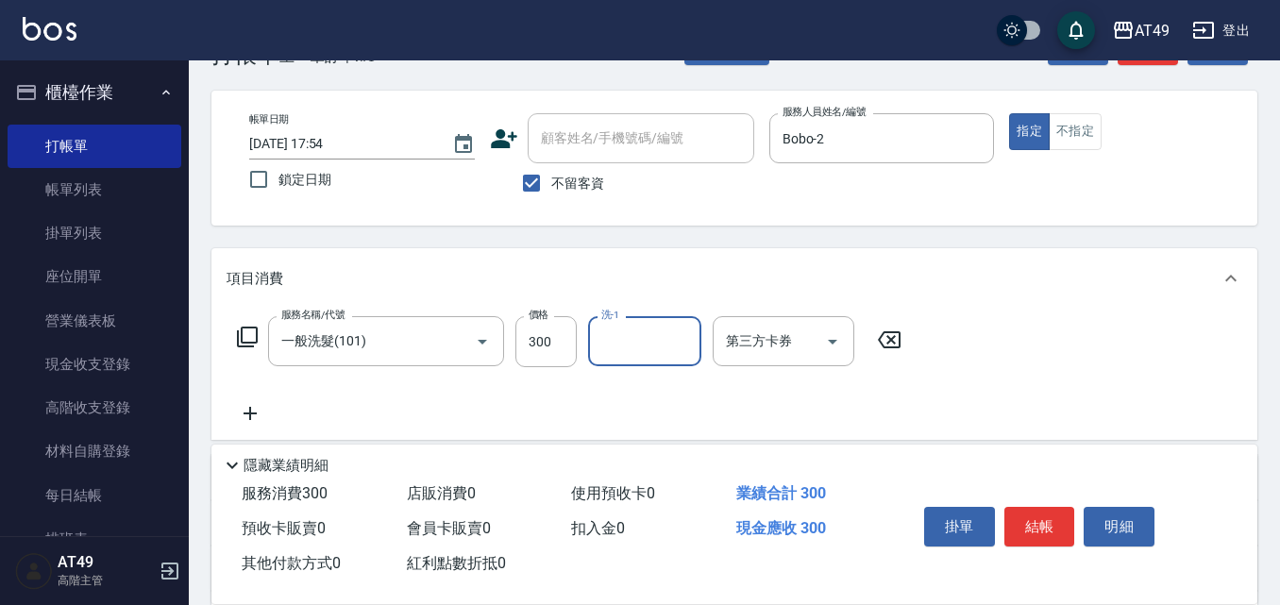
scroll to position [94, 0]
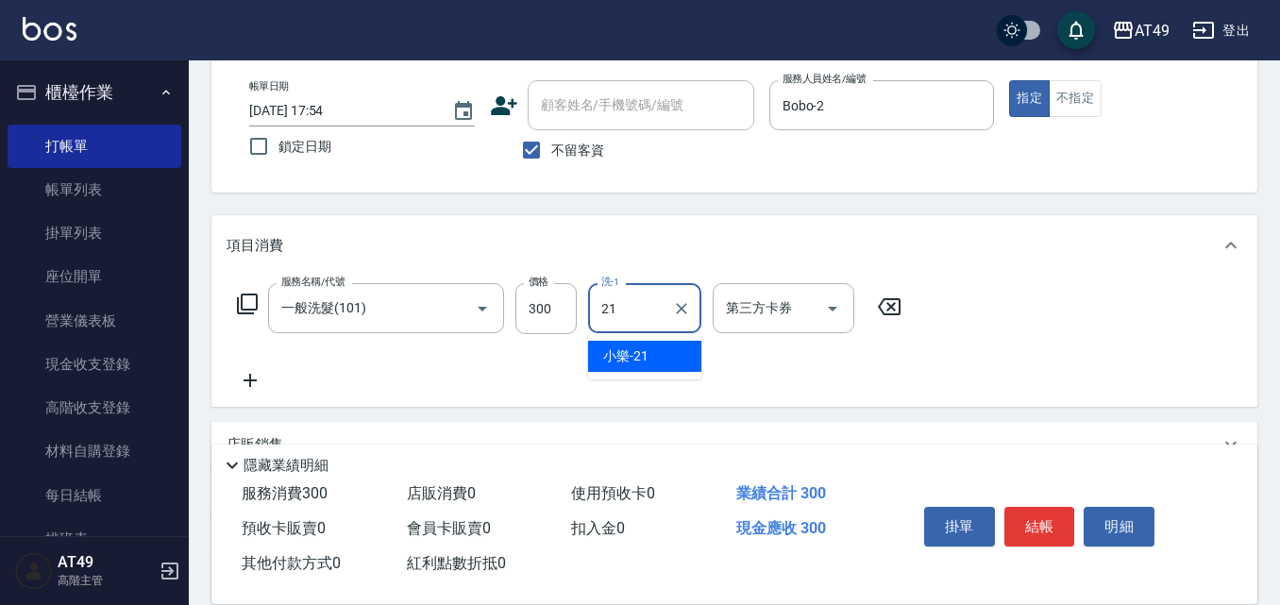
type input "小樂-21"
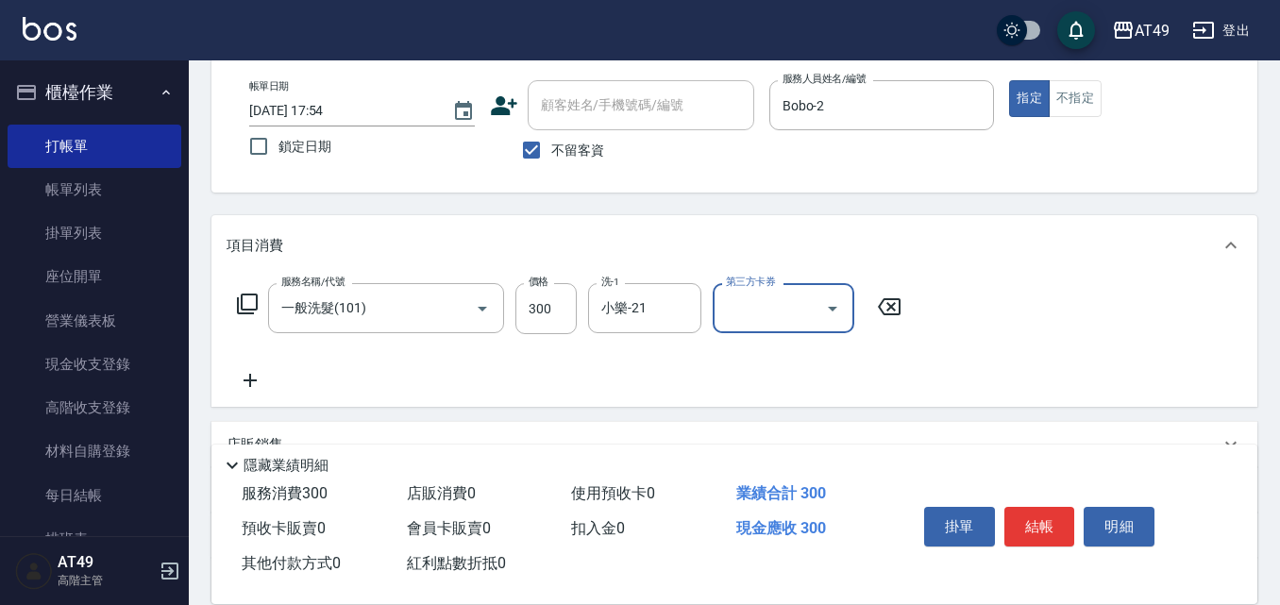
click at [1045, 499] on div "掛單 結帳 明細" at bounding box center [1039, 528] width 246 height 59
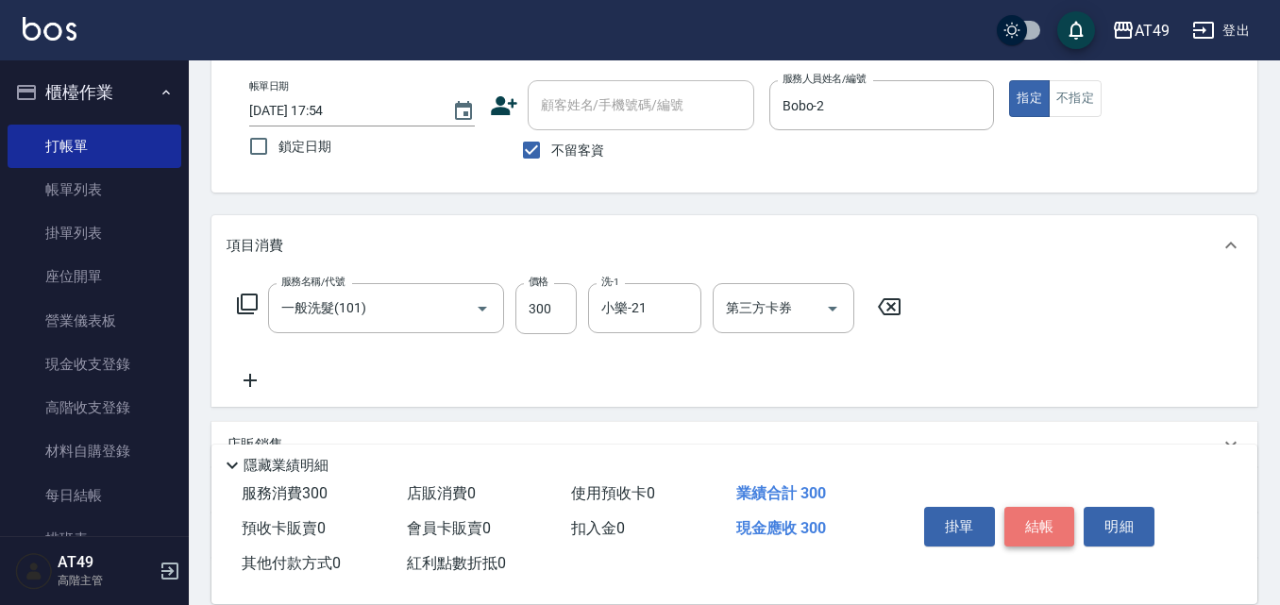
click at [1044, 513] on button "結帳" at bounding box center [1039, 527] width 71 height 40
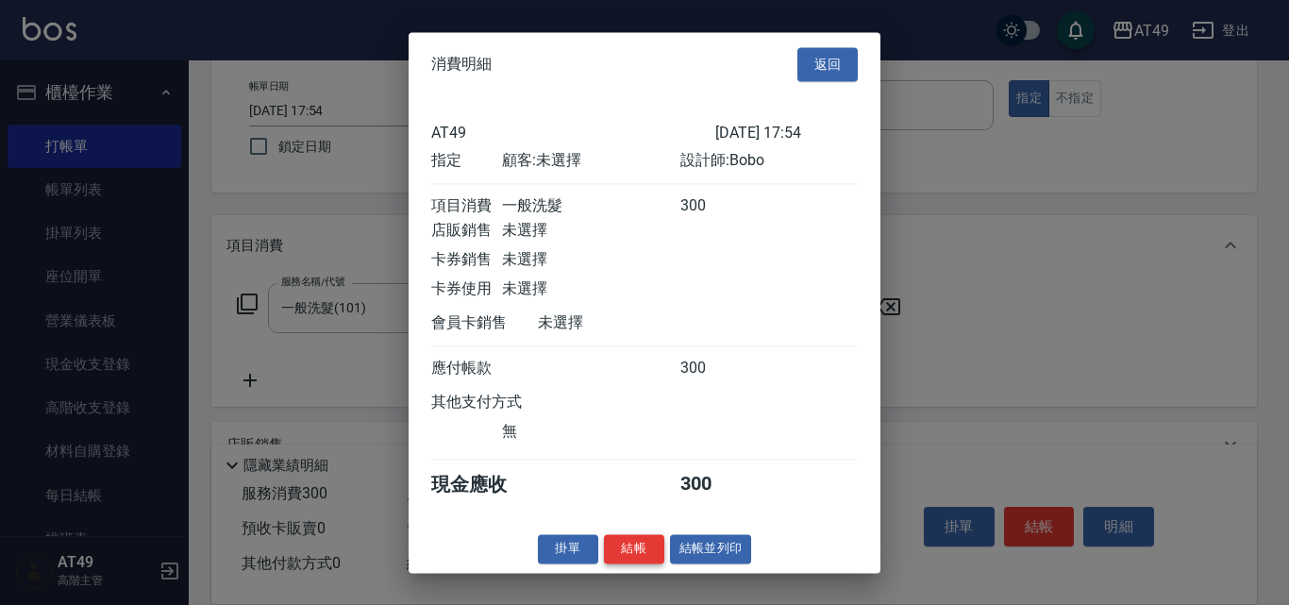
click at [632, 563] on button "結帳" at bounding box center [634, 548] width 60 height 29
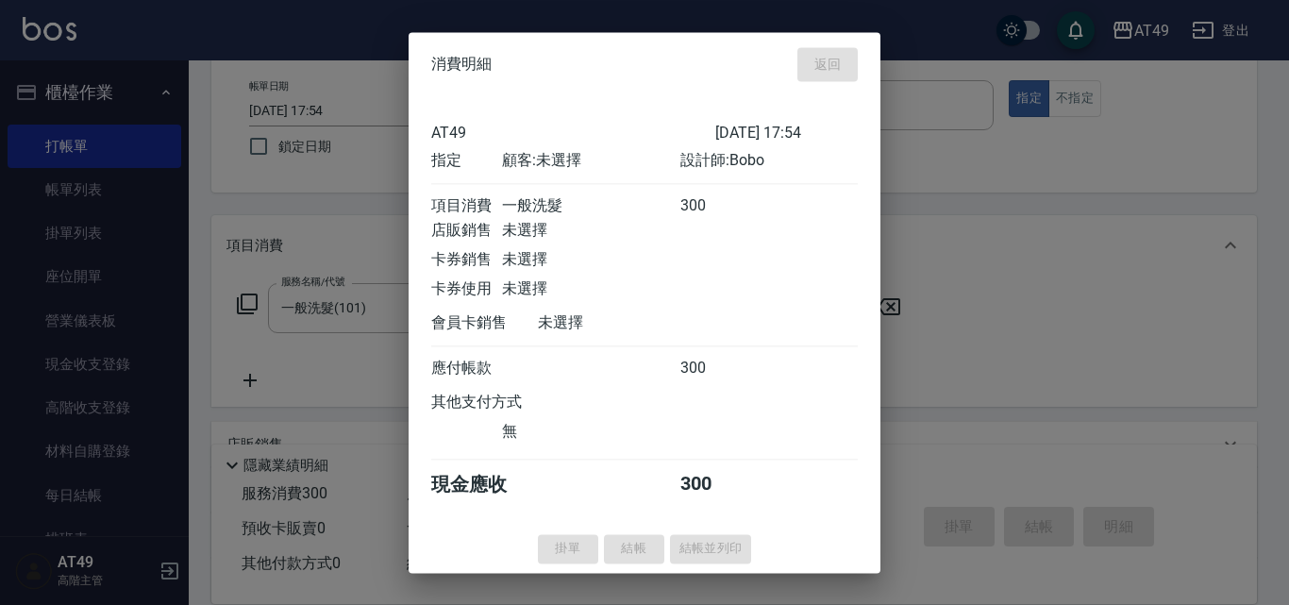
type input "[DATE] 17:57"
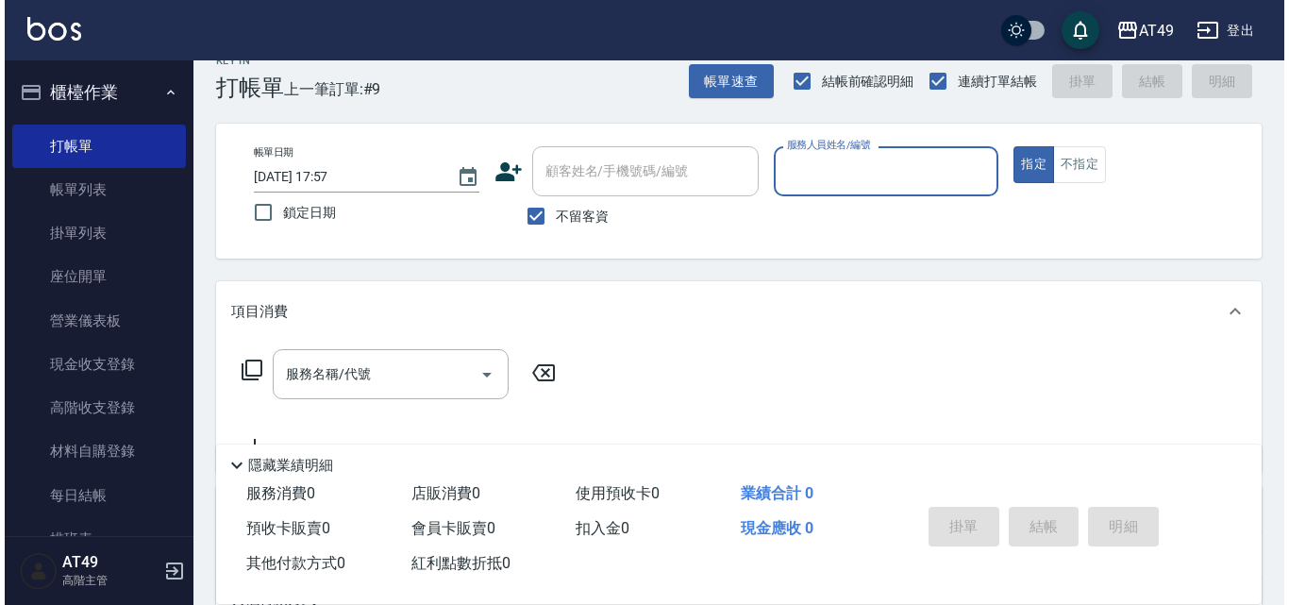
scroll to position [0, 0]
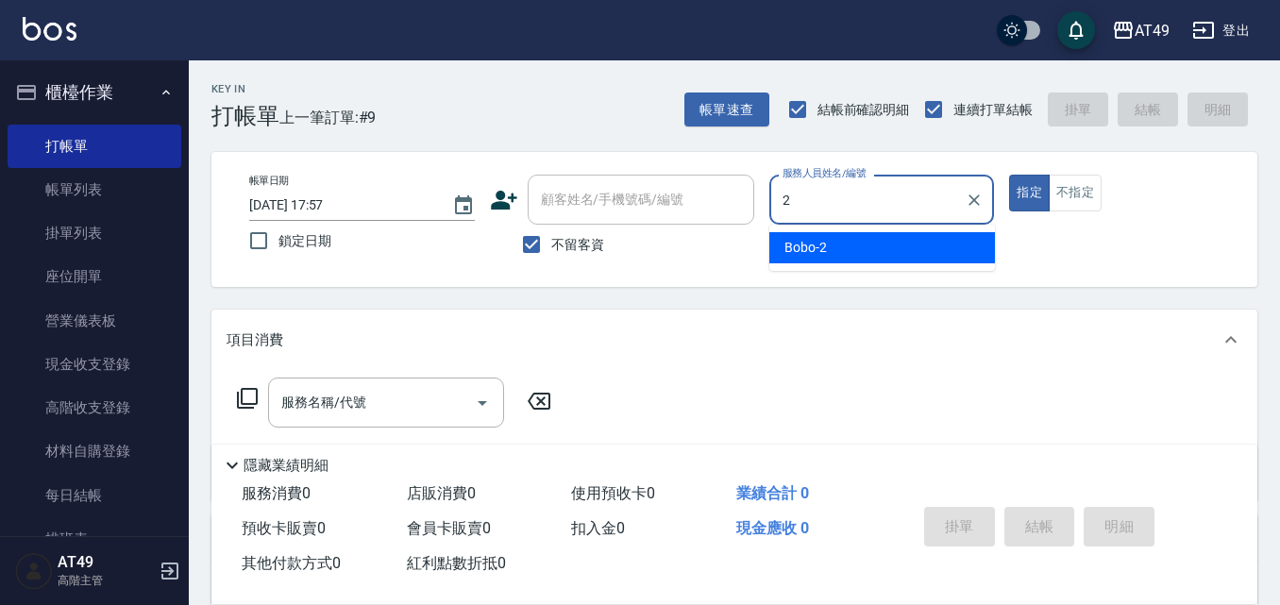
type input "Bobo-2"
type button "true"
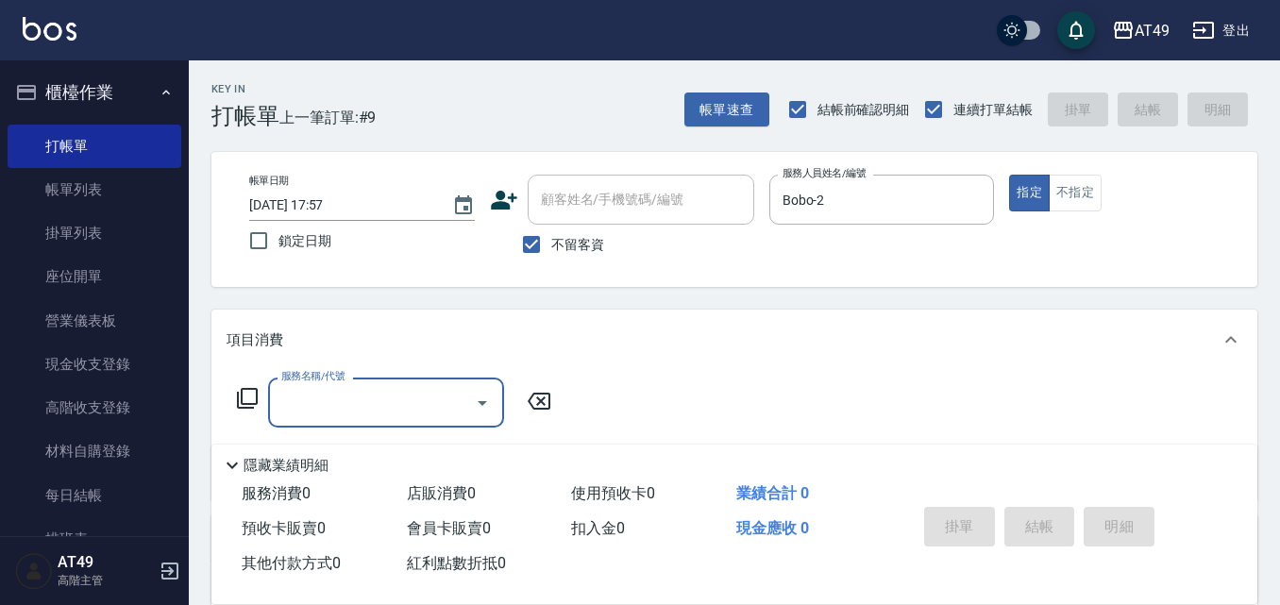
type input "1"
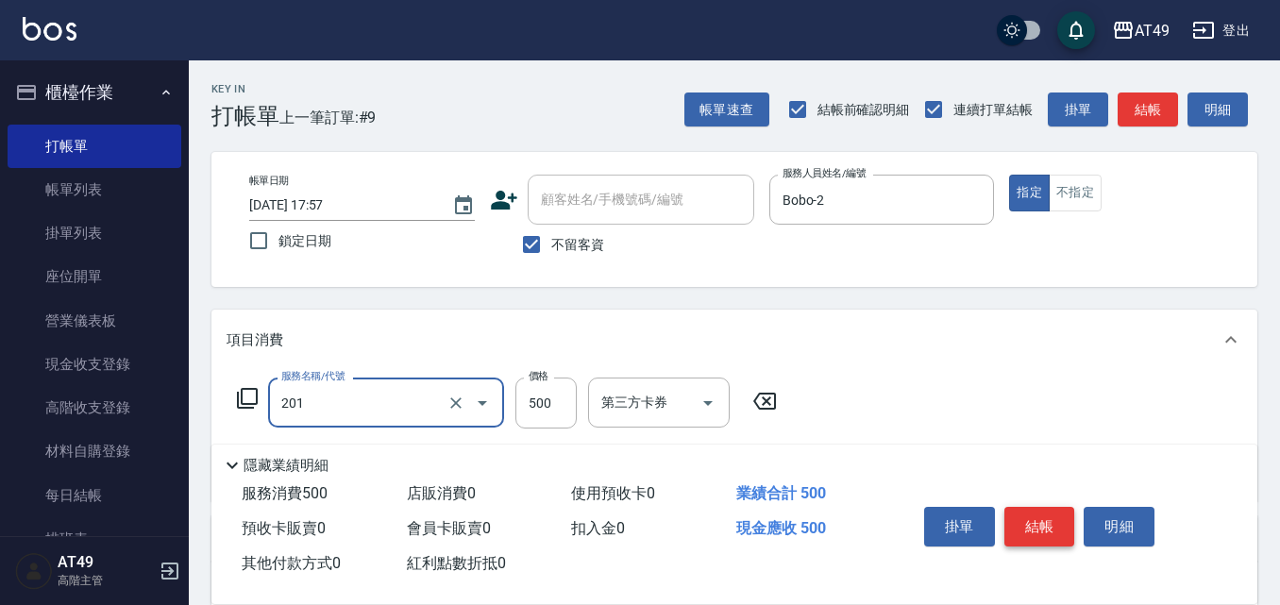
type input "精緻剪髮(201)"
click at [1019, 507] on button "結帳" at bounding box center [1039, 527] width 71 height 40
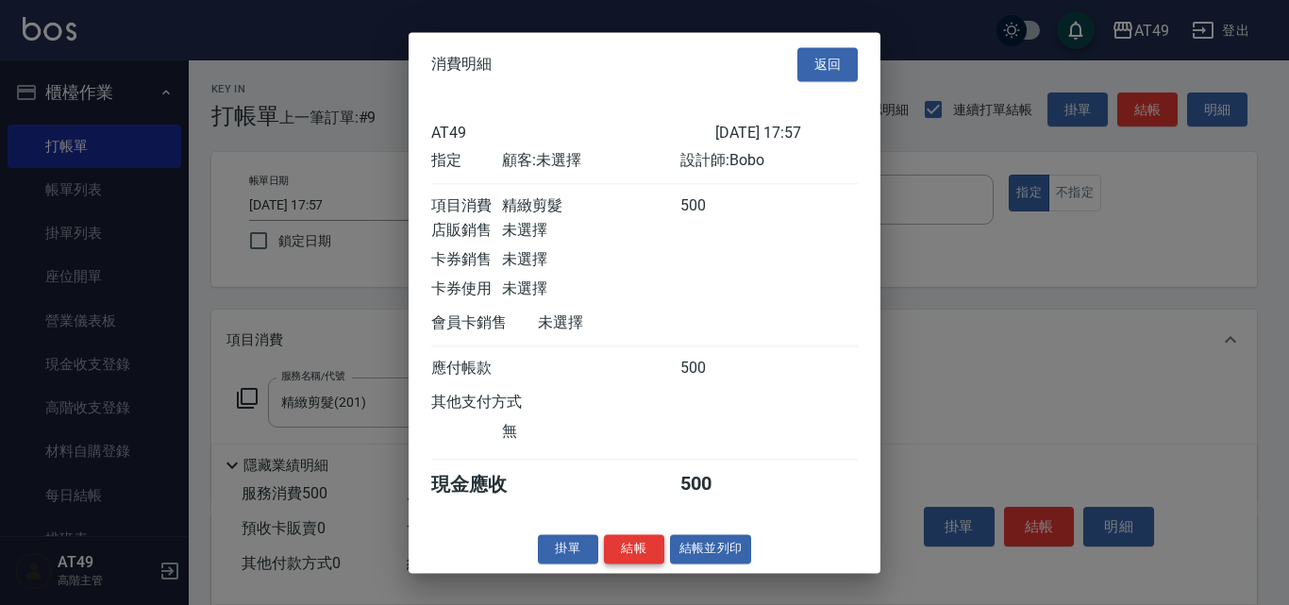
click at [637, 561] on button "結帳" at bounding box center [634, 548] width 60 height 29
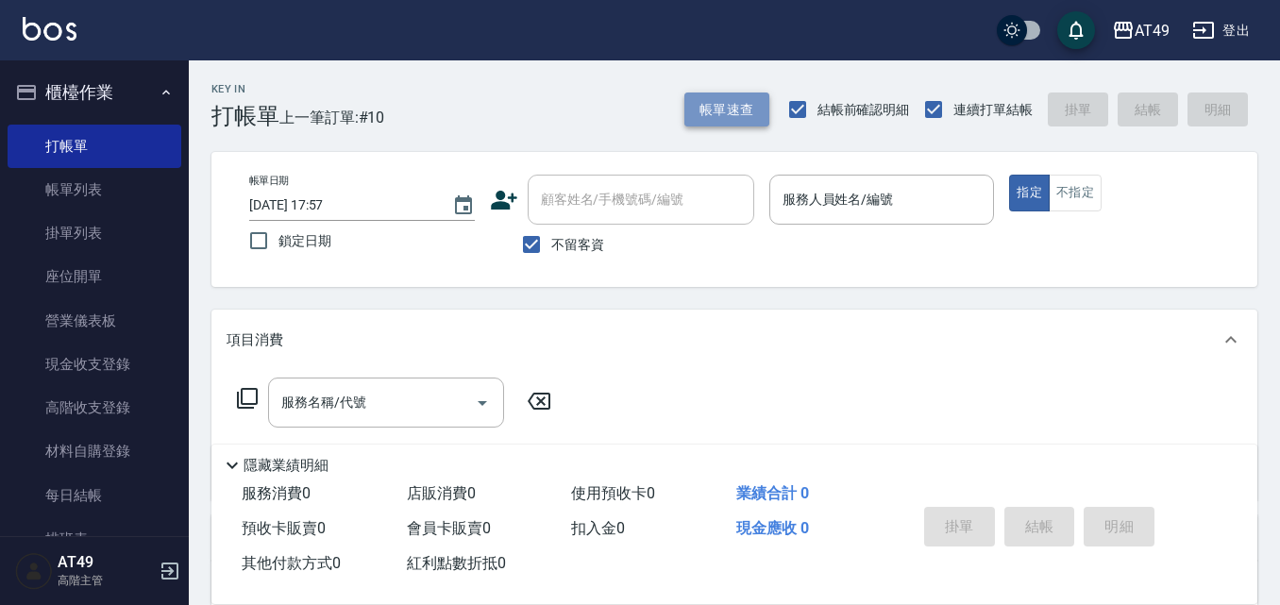
click at [706, 103] on button "帳單速查" at bounding box center [726, 109] width 85 height 35
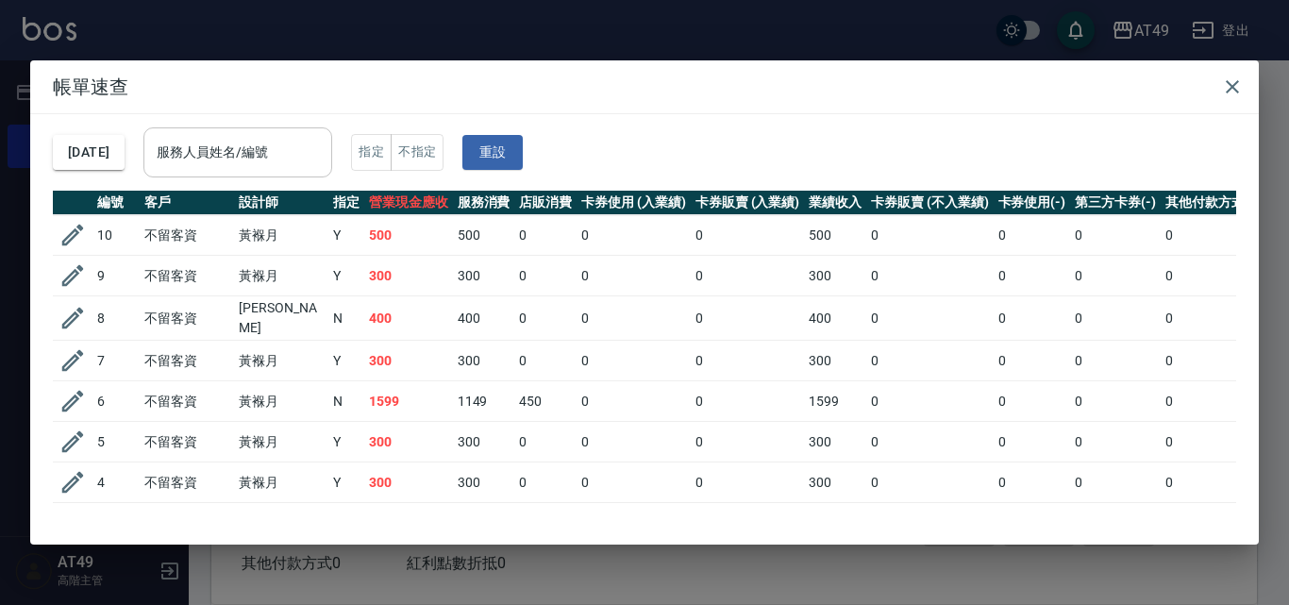
click at [257, 157] on input "服務人員姓名/編號" at bounding box center [238, 152] width 172 height 33
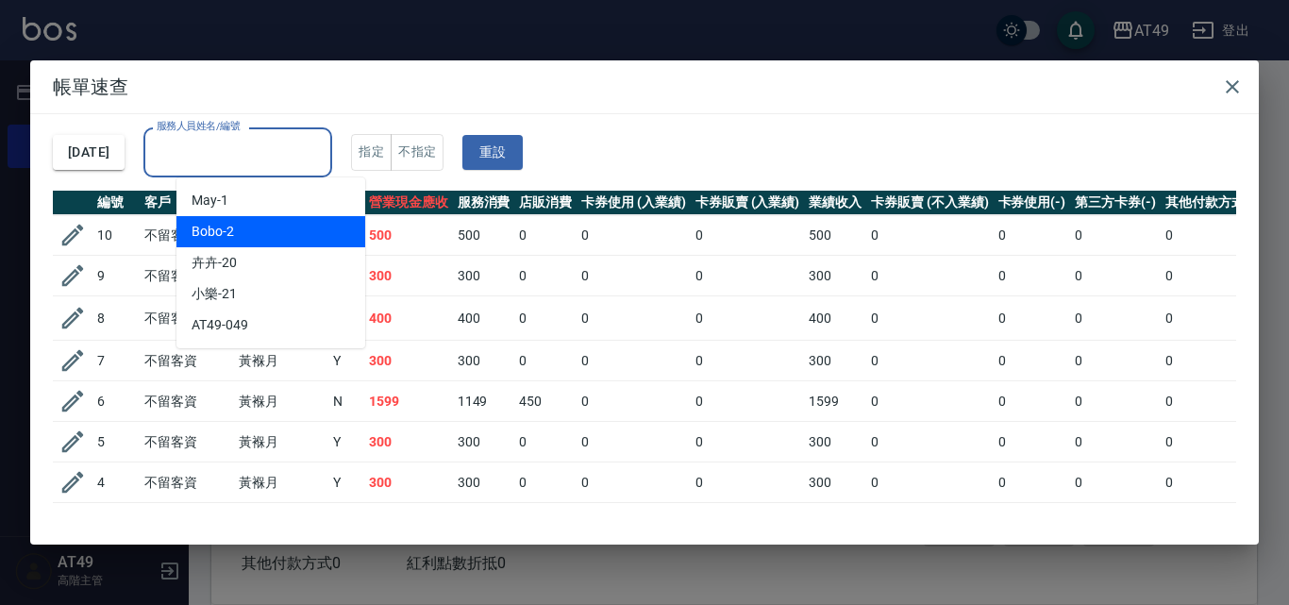
click at [258, 224] on div "Bobo -2" at bounding box center [270, 231] width 189 height 31
type input "Bobo-2"
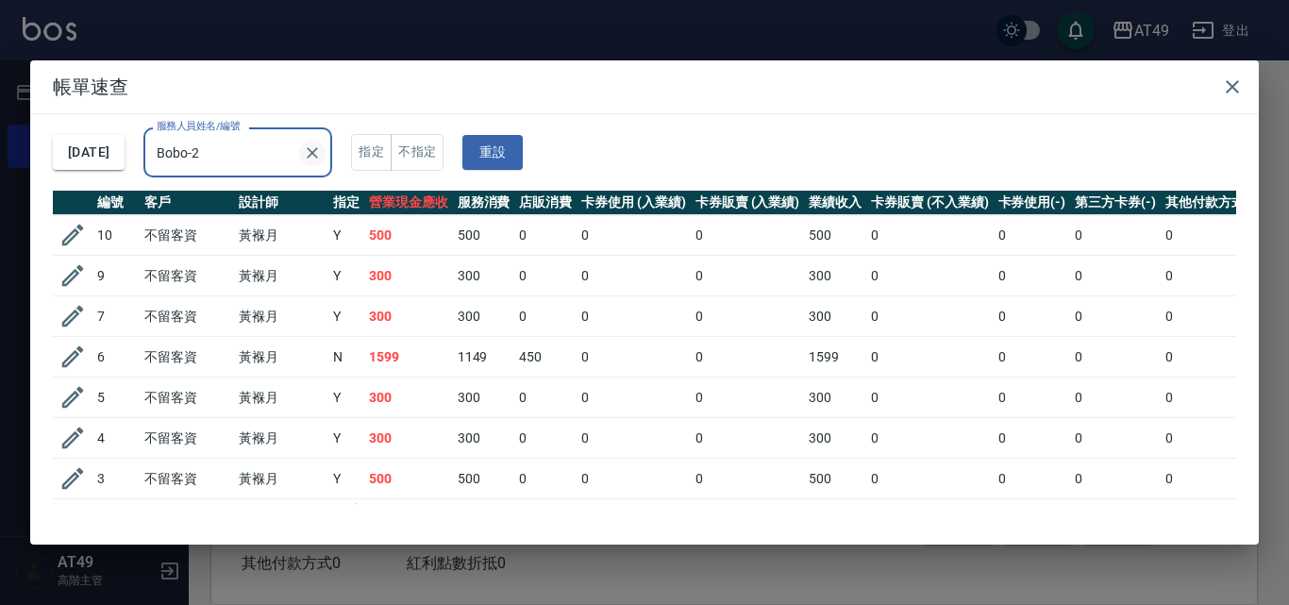
click at [319, 150] on icon "Clear" at bounding box center [313, 152] width 11 height 11
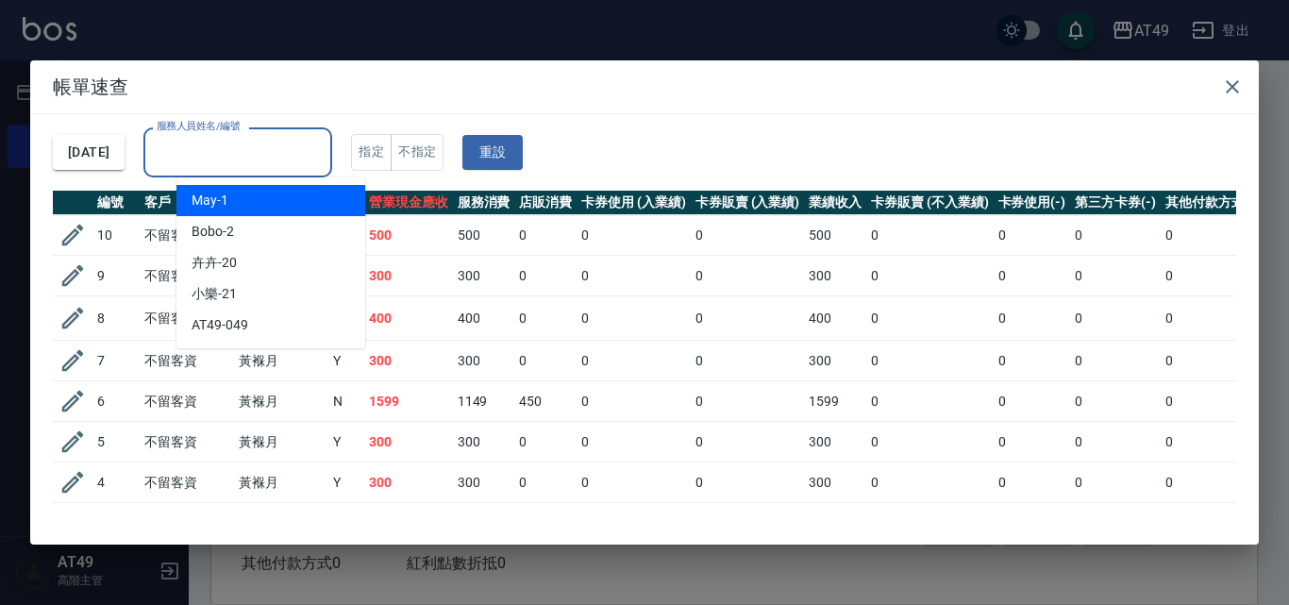
click at [291, 153] on input "服務人員姓名/編號" at bounding box center [238, 152] width 172 height 33
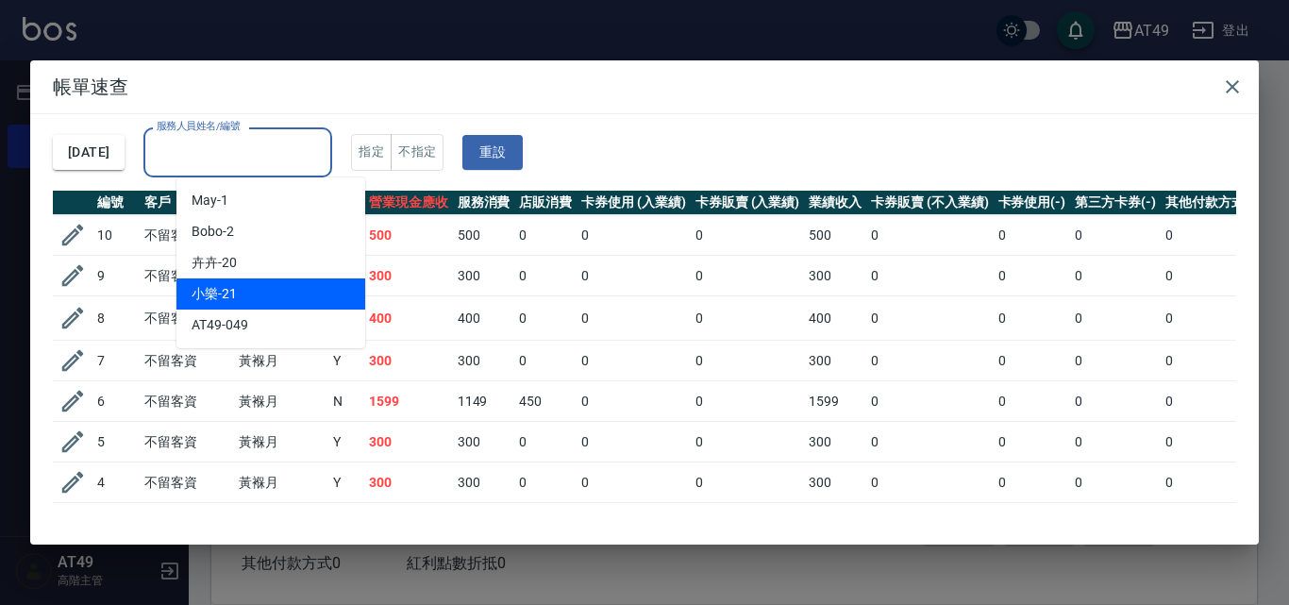
click at [271, 296] on div "小樂 -21" at bounding box center [270, 293] width 189 height 31
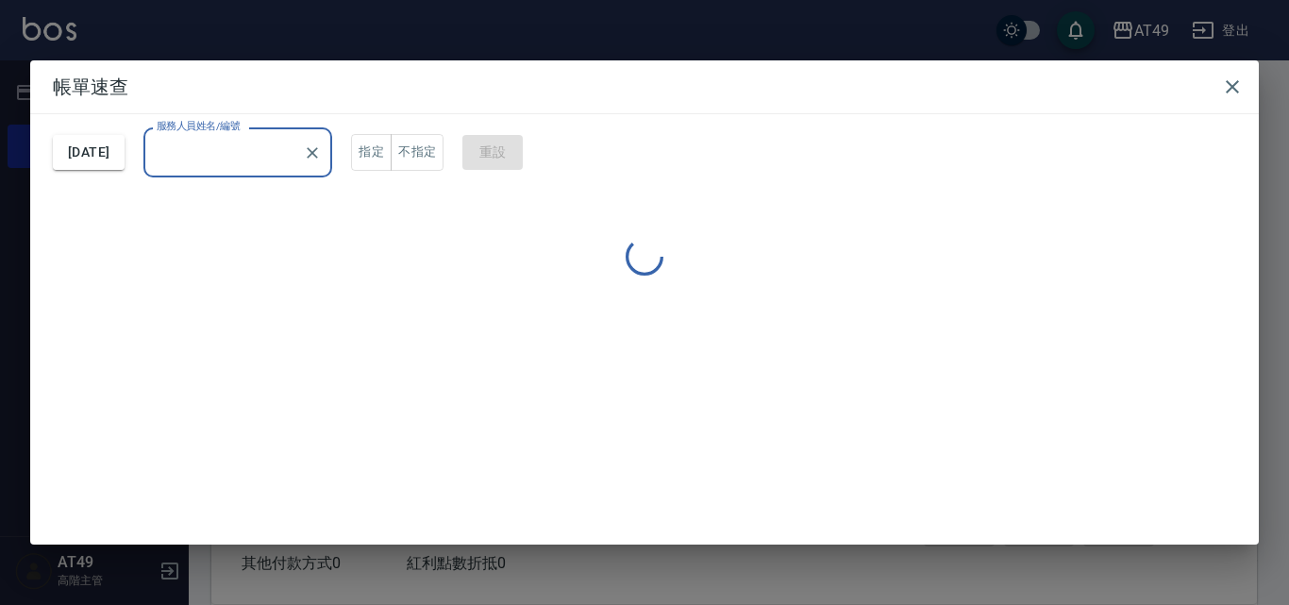
type input "小樂-21"
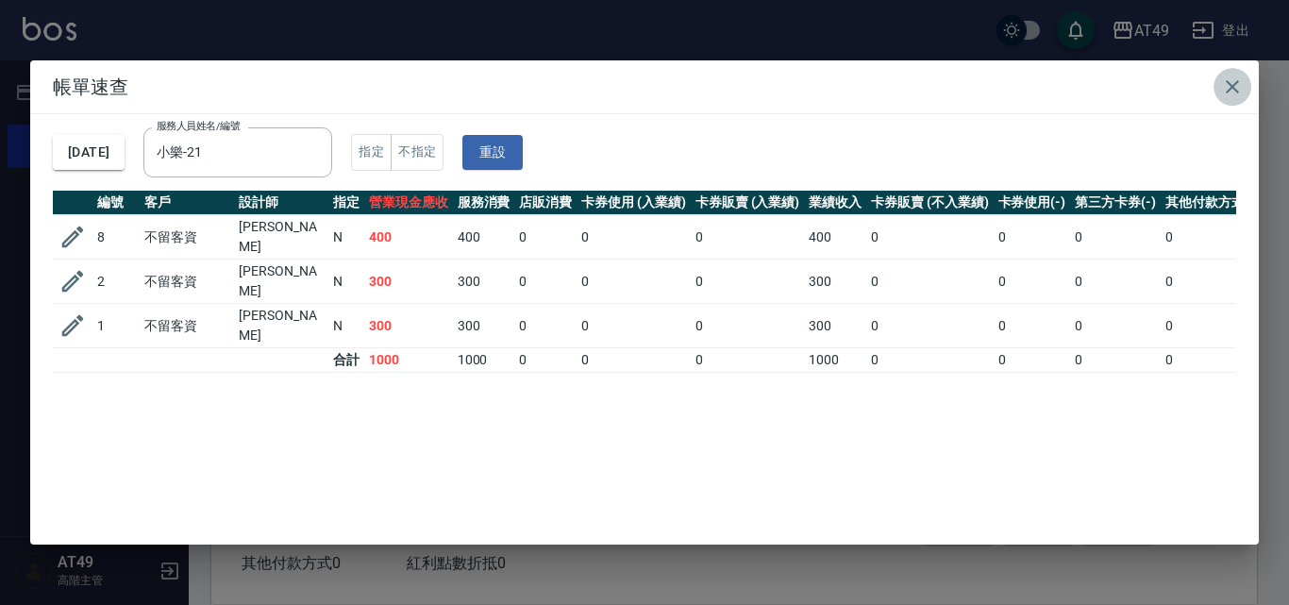
click at [1226, 84] on icon "button" at bounding box center [1232, 86] width 23 height 23
